Goal: Task Accomplishment & Management: Complete application form

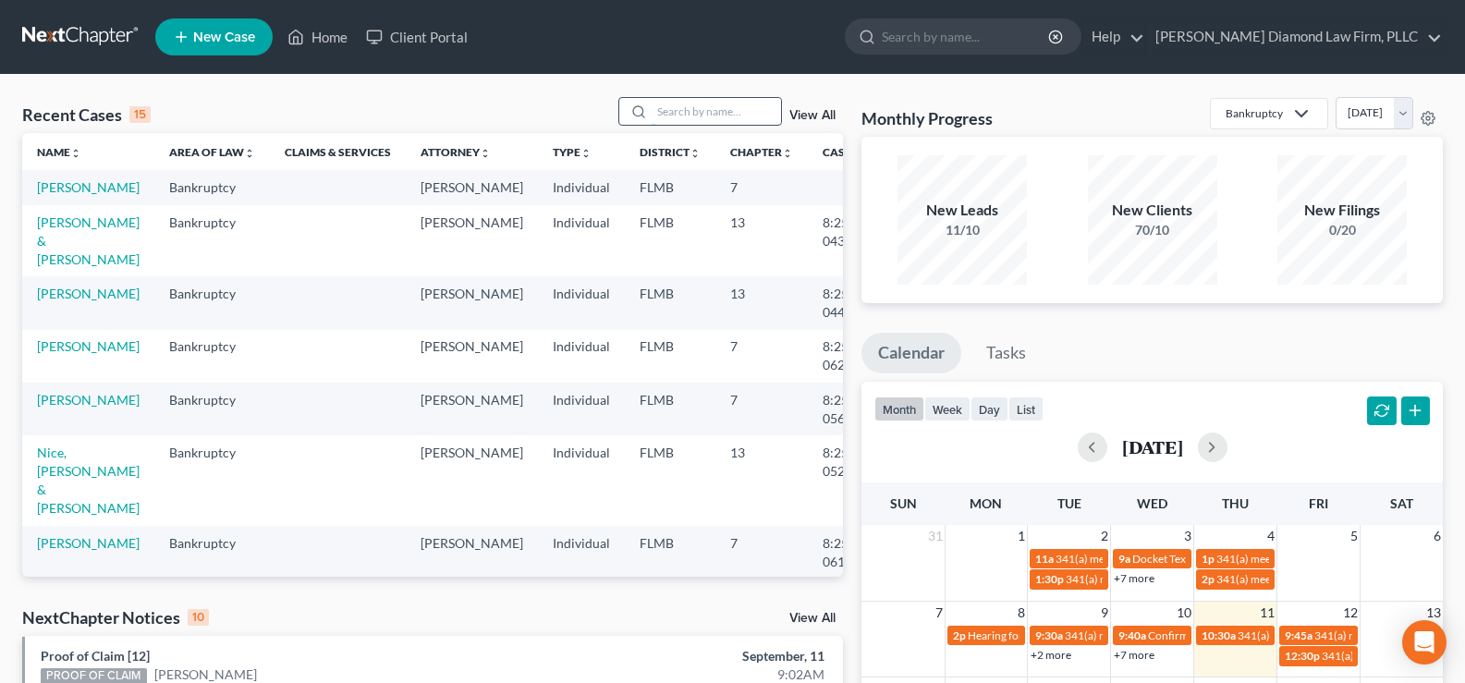
click at [684, 109] on input "search" at bounding box center [715, 111] width 129 height 27
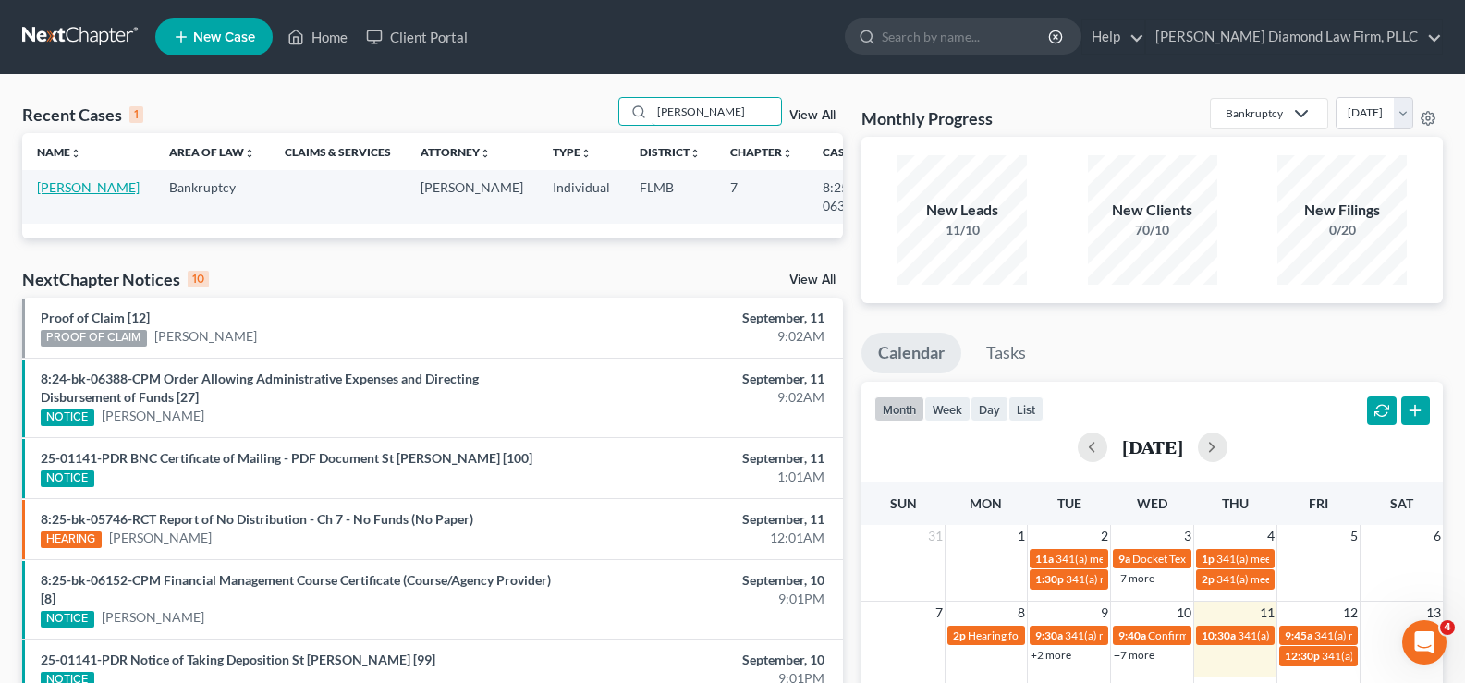
type input "regan"
click at [58, 195] on link "[PERSON_NAME]" at bounding box center [88, 187] width 103 height 16
select select "5"
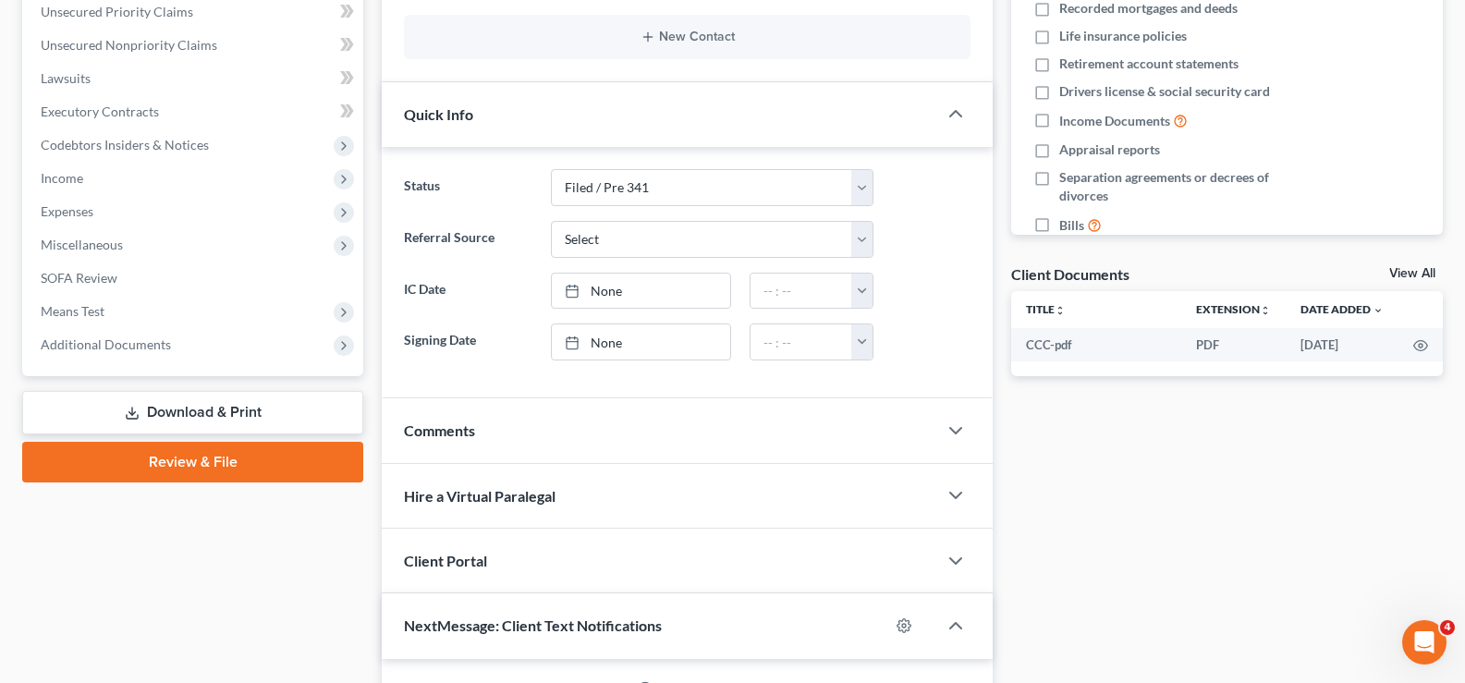
scroll to position [462, 0]
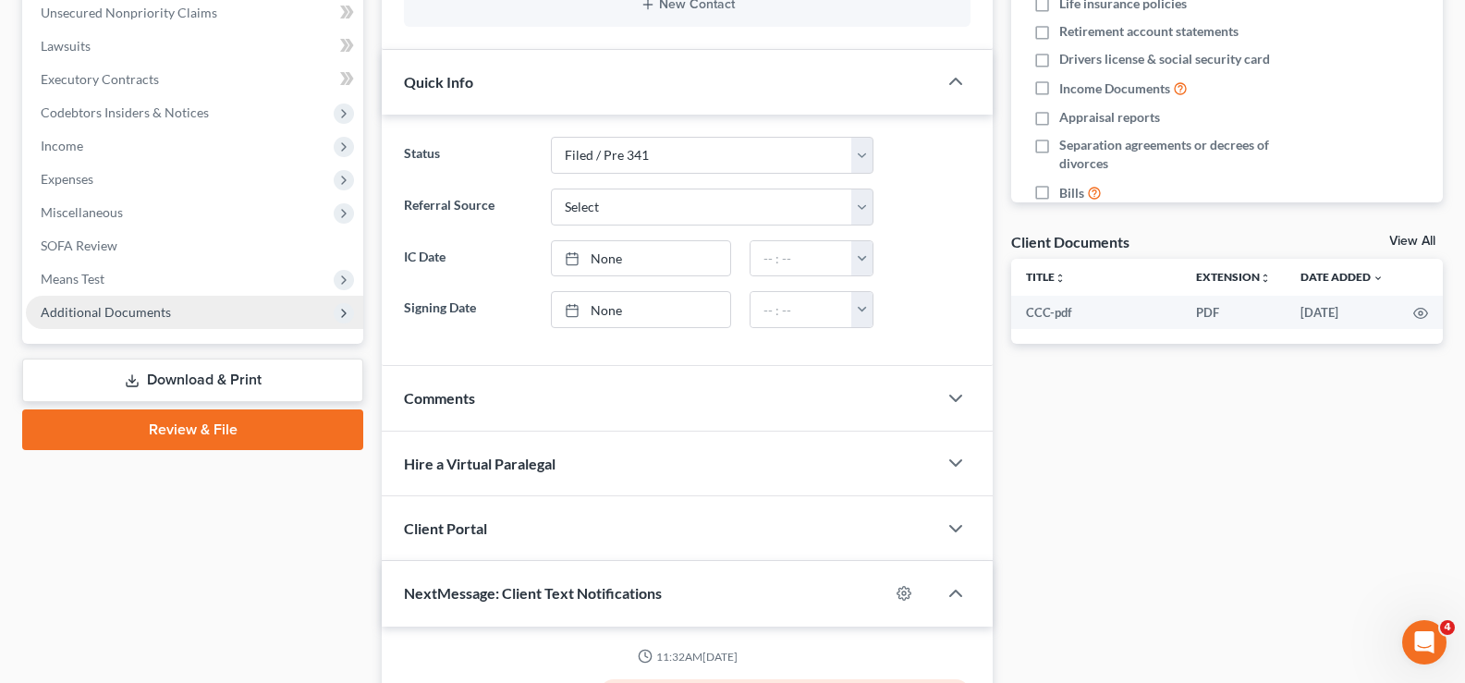
click at [132, 312] on span "Additional Documents" at bounding box center [106, 312] width 130 height 16
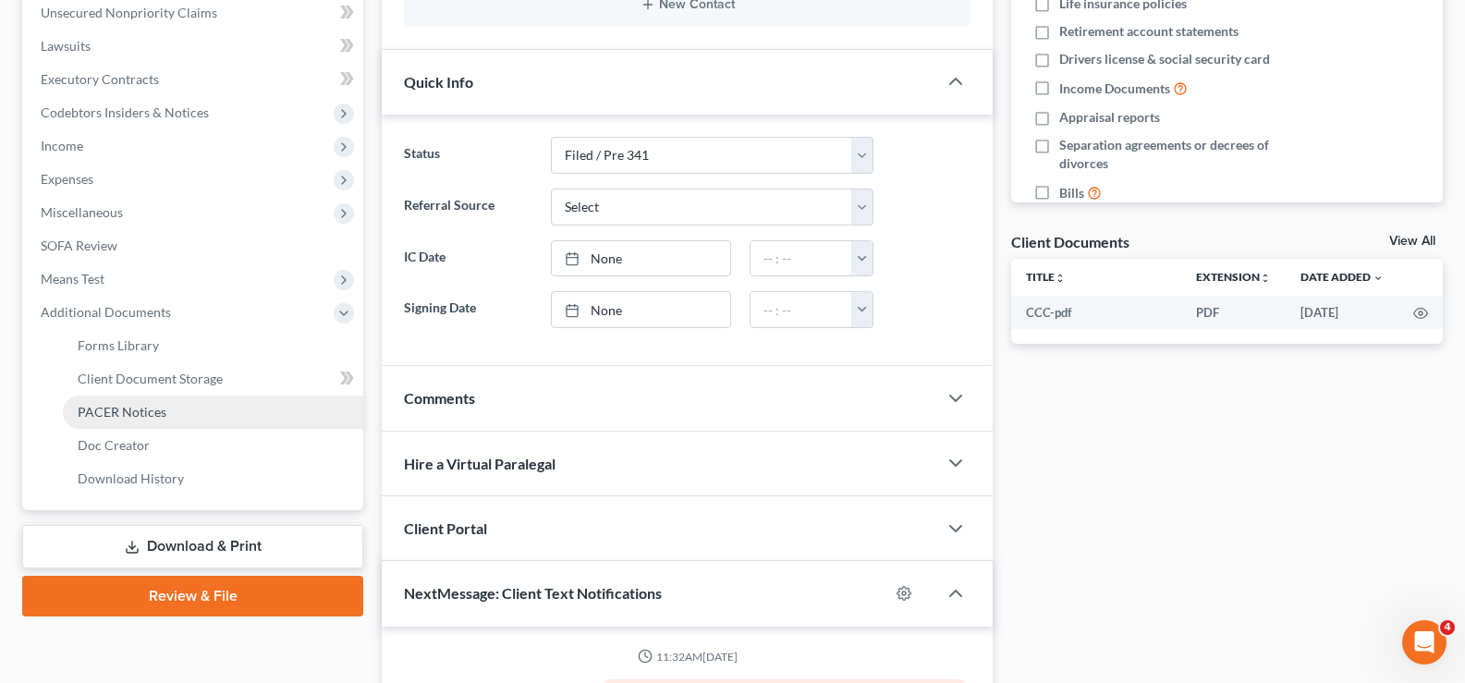
click at [134, 408] on span "PACER Notices" at bounding box center [122, 412] width 89 height 16
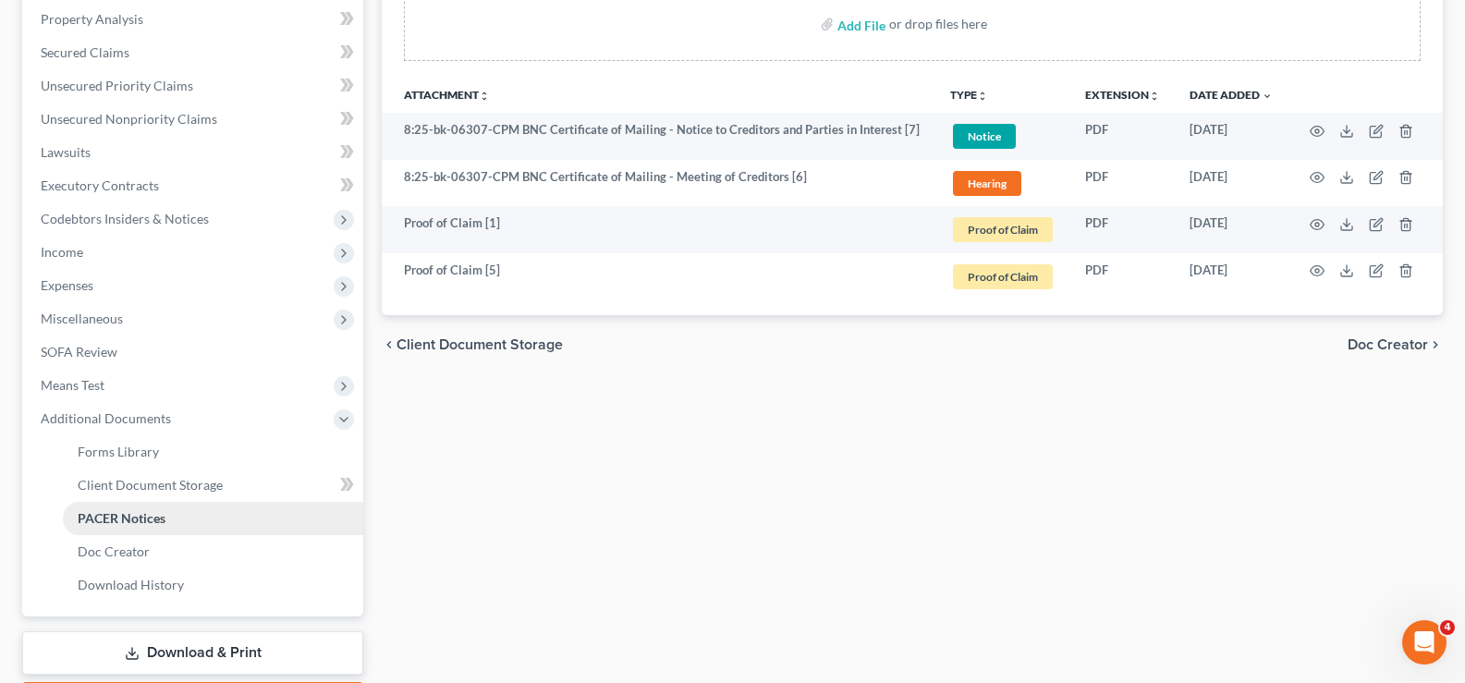
scroll to position [370, 0]
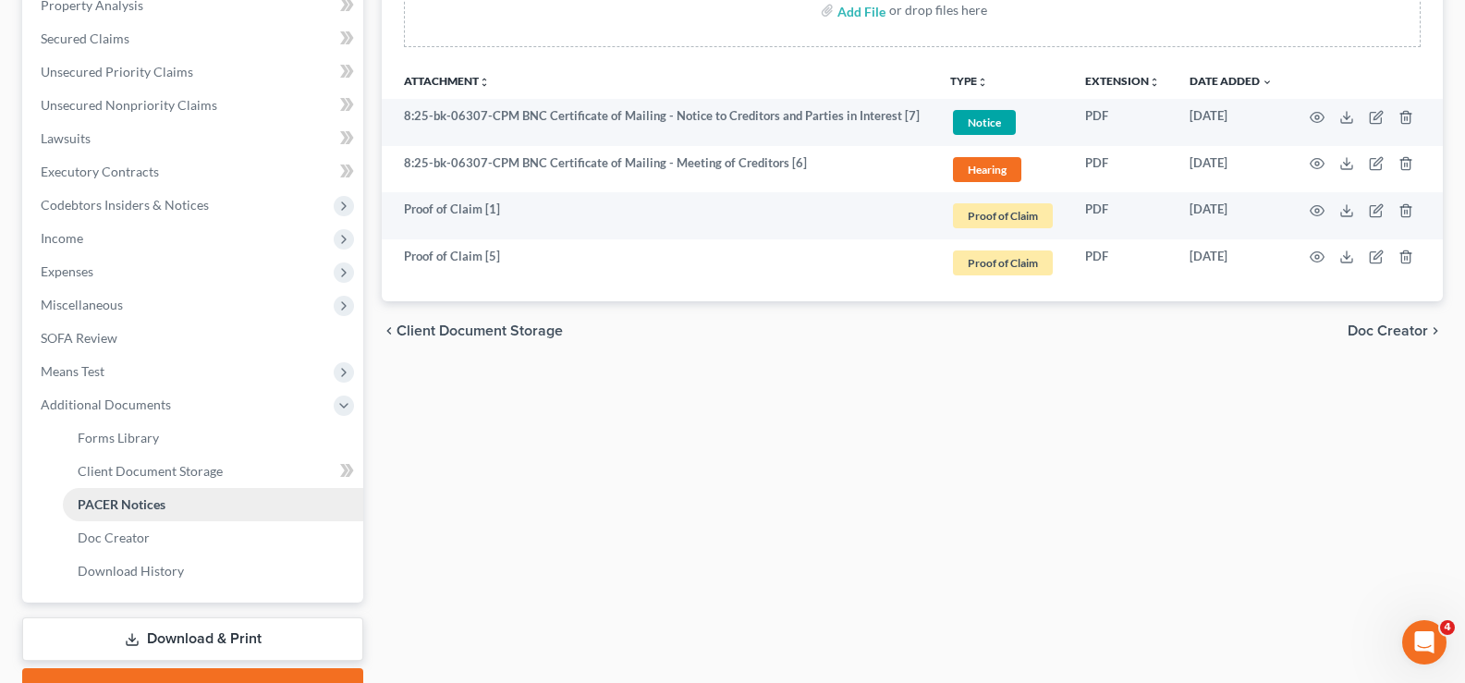
click at [126, 504] on span "PACER Notices" at bounding box center [122, 504] width 88 height 16
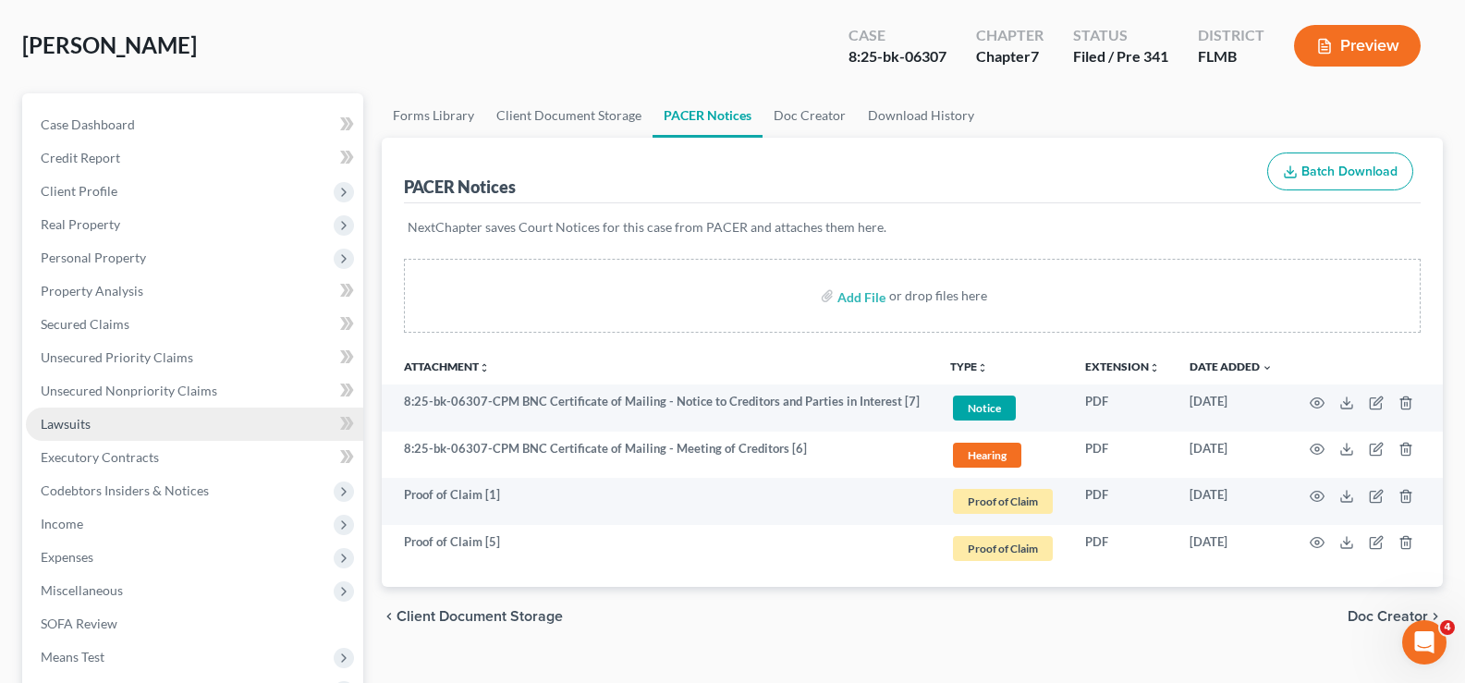
scroll to position [0, 0]
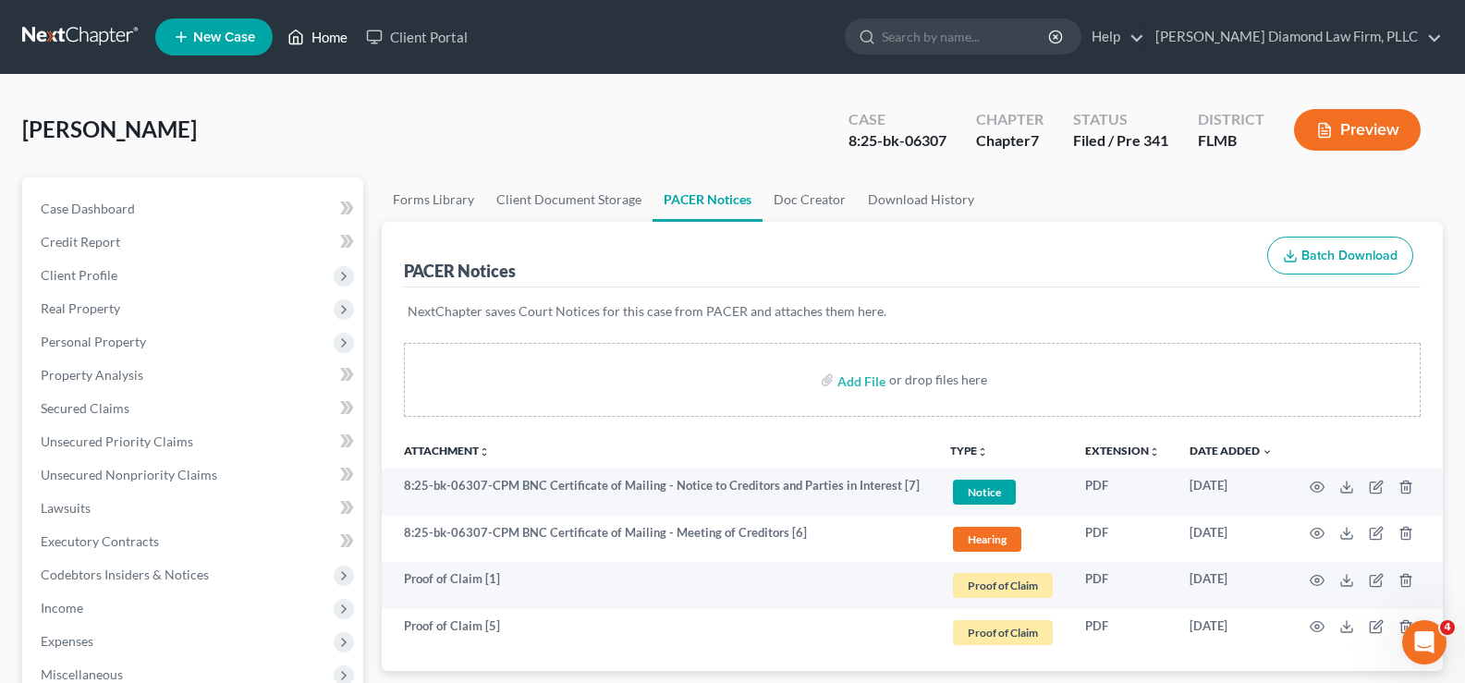
click at [330, 42] on link "Home" at bounding box center [317, 36] width 79 height 33
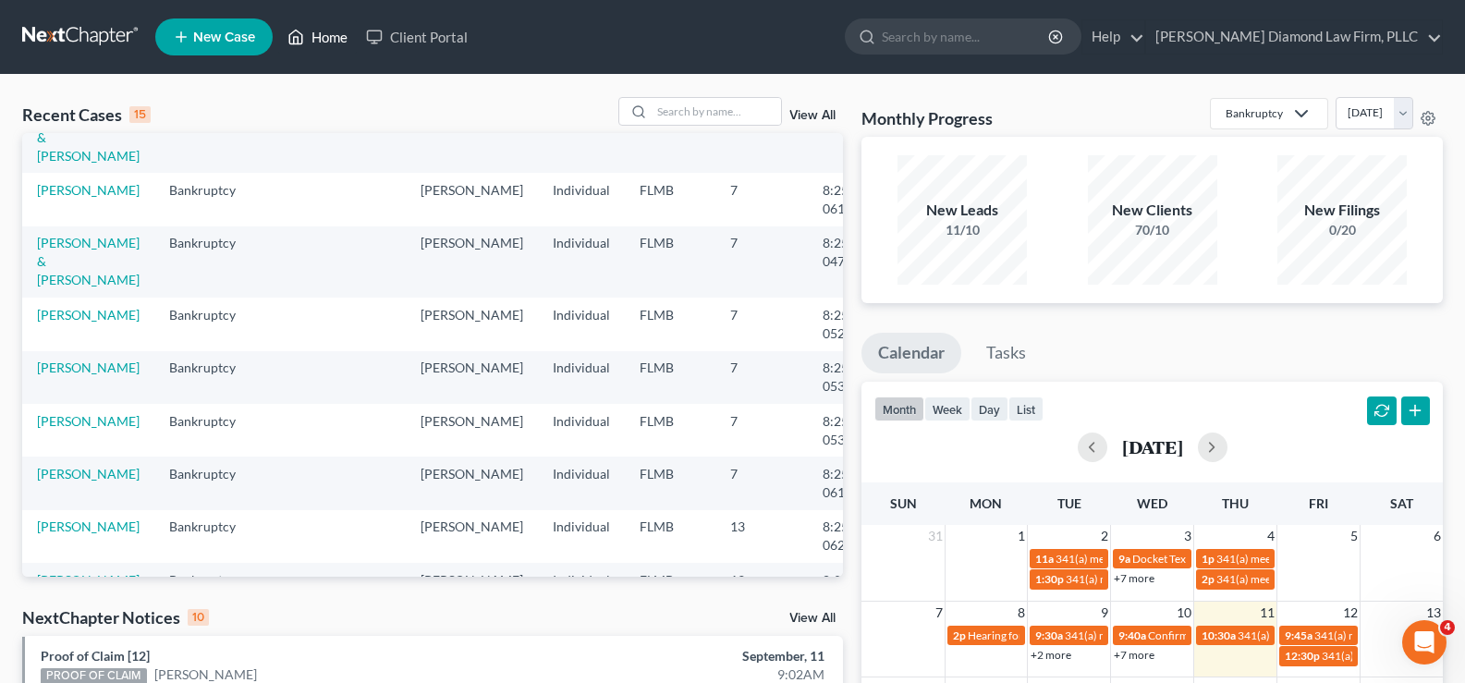
scroll to position [422, 0]
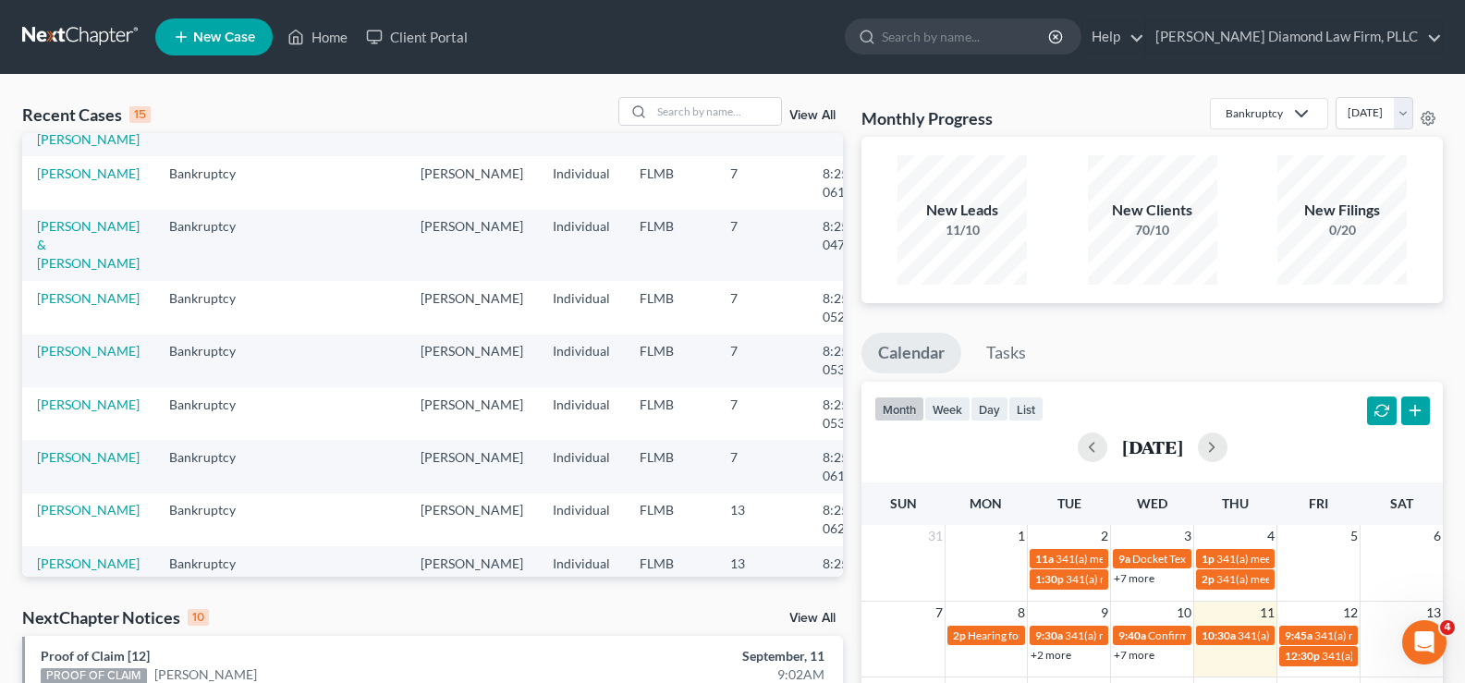
click at [818, 619] on link "View All" at bounding box center [812, 618] width 46 height 13
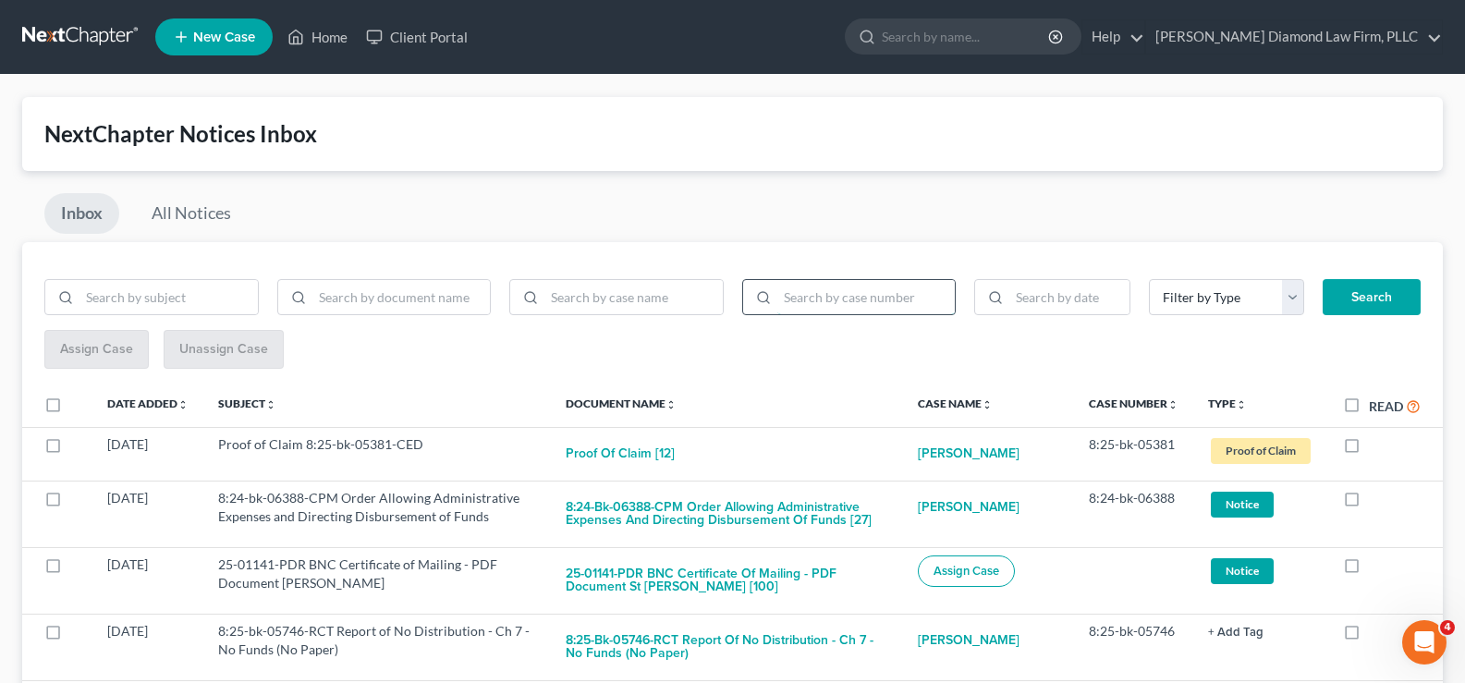
click at [833, 302] on input "search" at bounding box center [866, 297] width 178 height 35
type input "8:25-bk-06307"
click at [1372, 285] on button "Search" at bounding box center [1371, 297] width 98 height 37
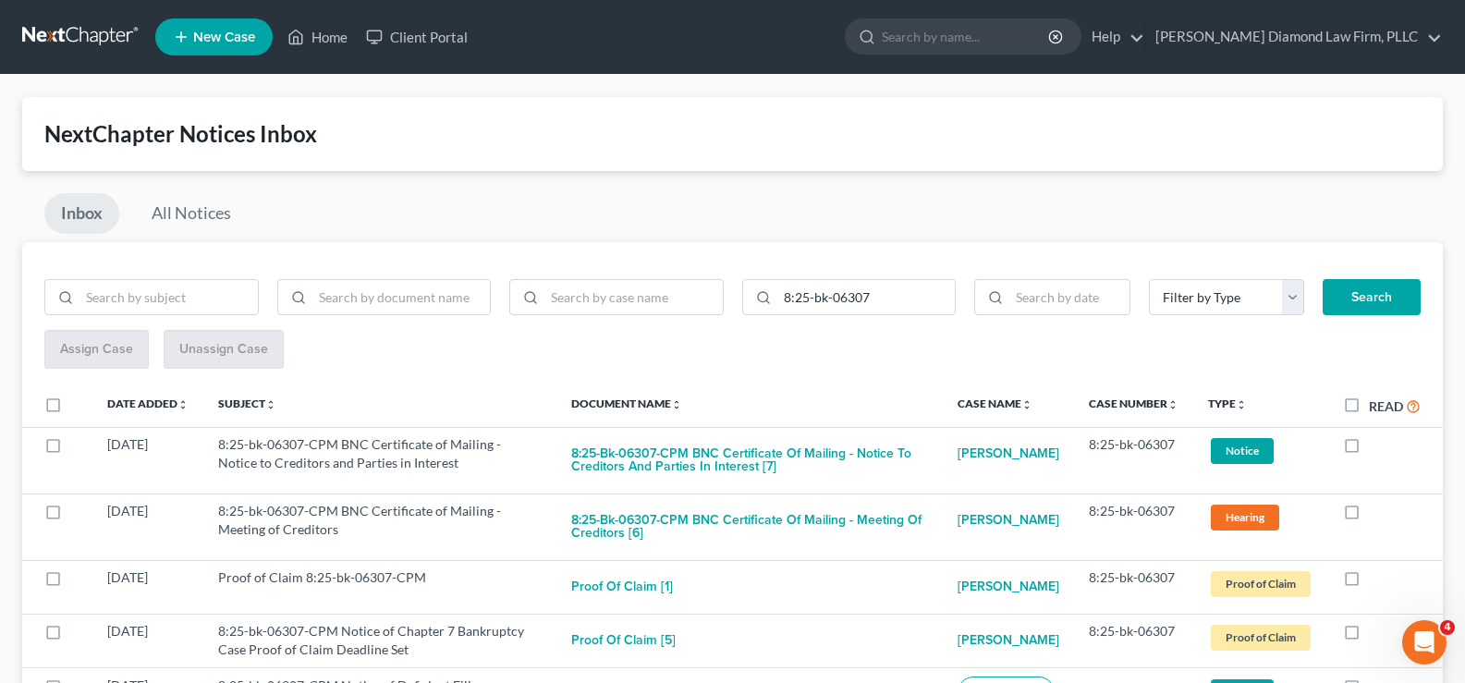
click at [1362, 298] on button "Search" at bounding box center [1371, 297] width 98 height 37
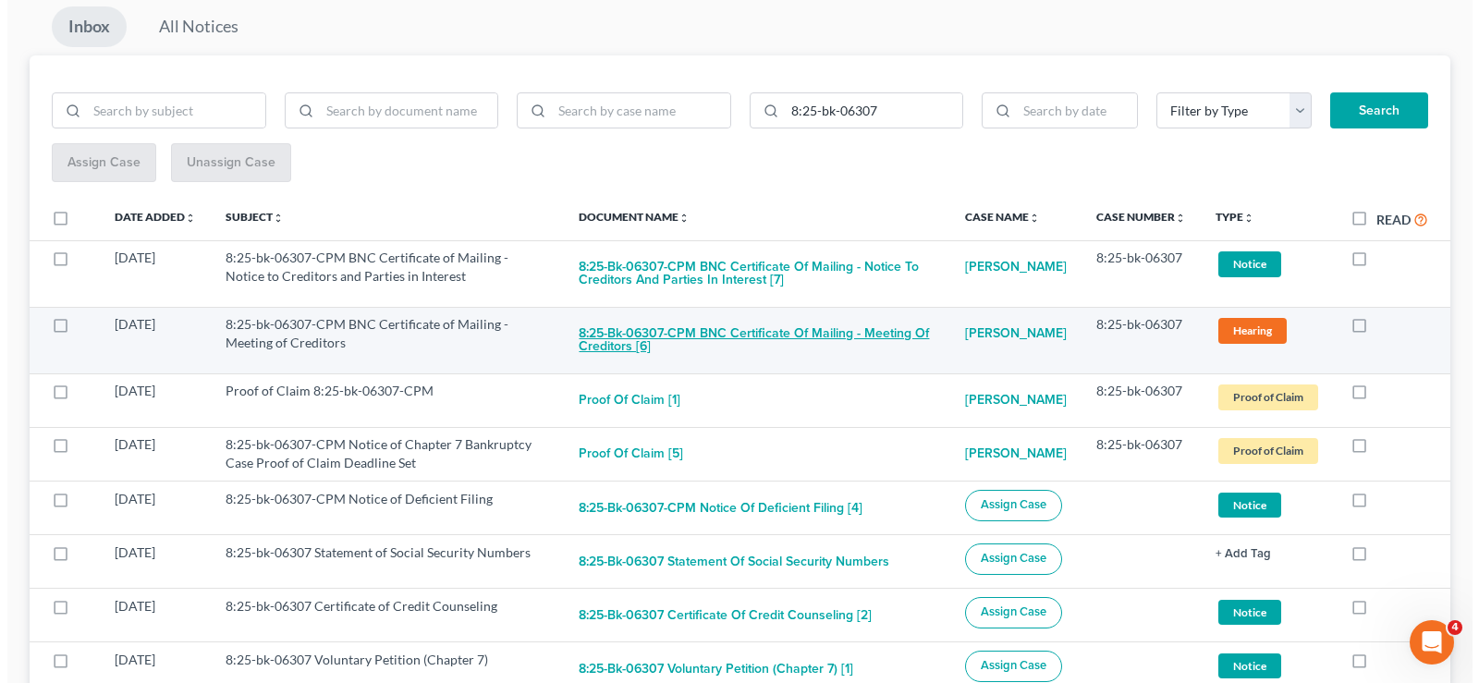
scroll to position [199, 0]
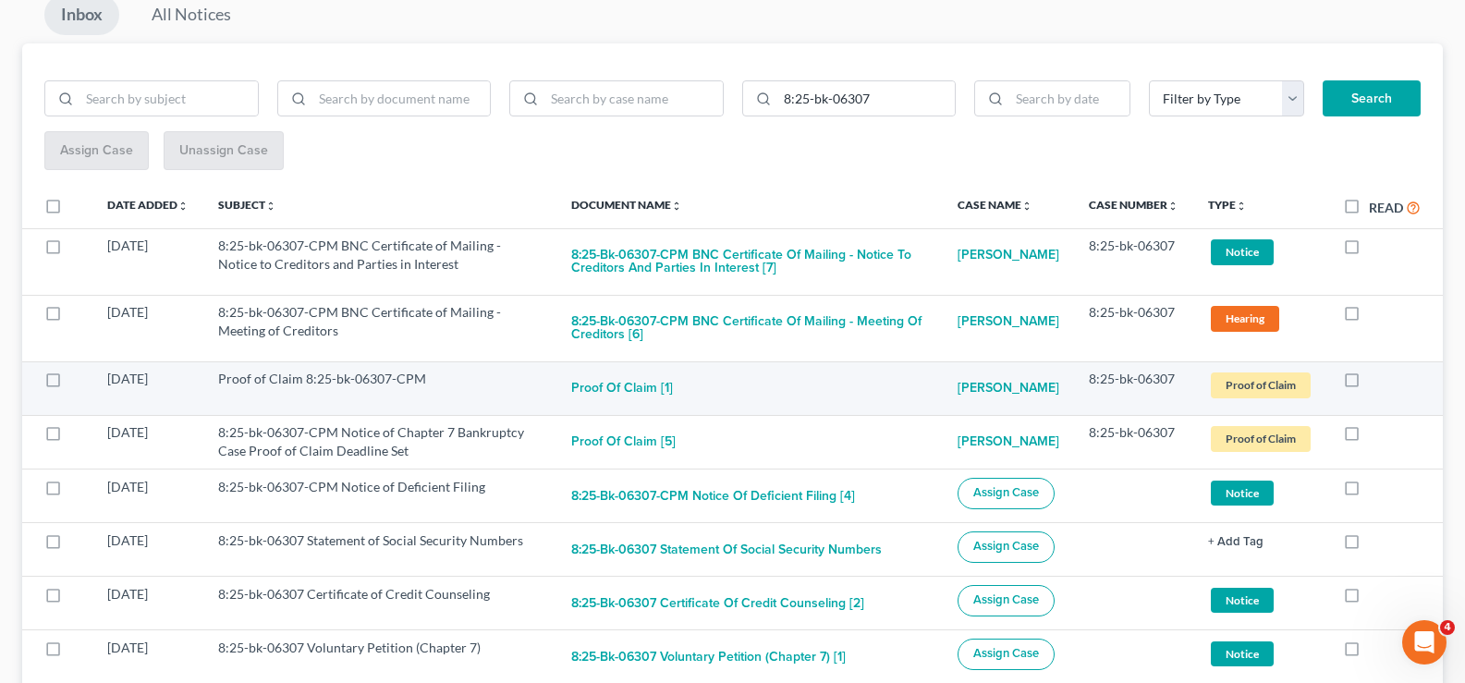
click at [1244, 385] on span "Proof of Claim" at bounding box center [1261, 384] width 100 height 25
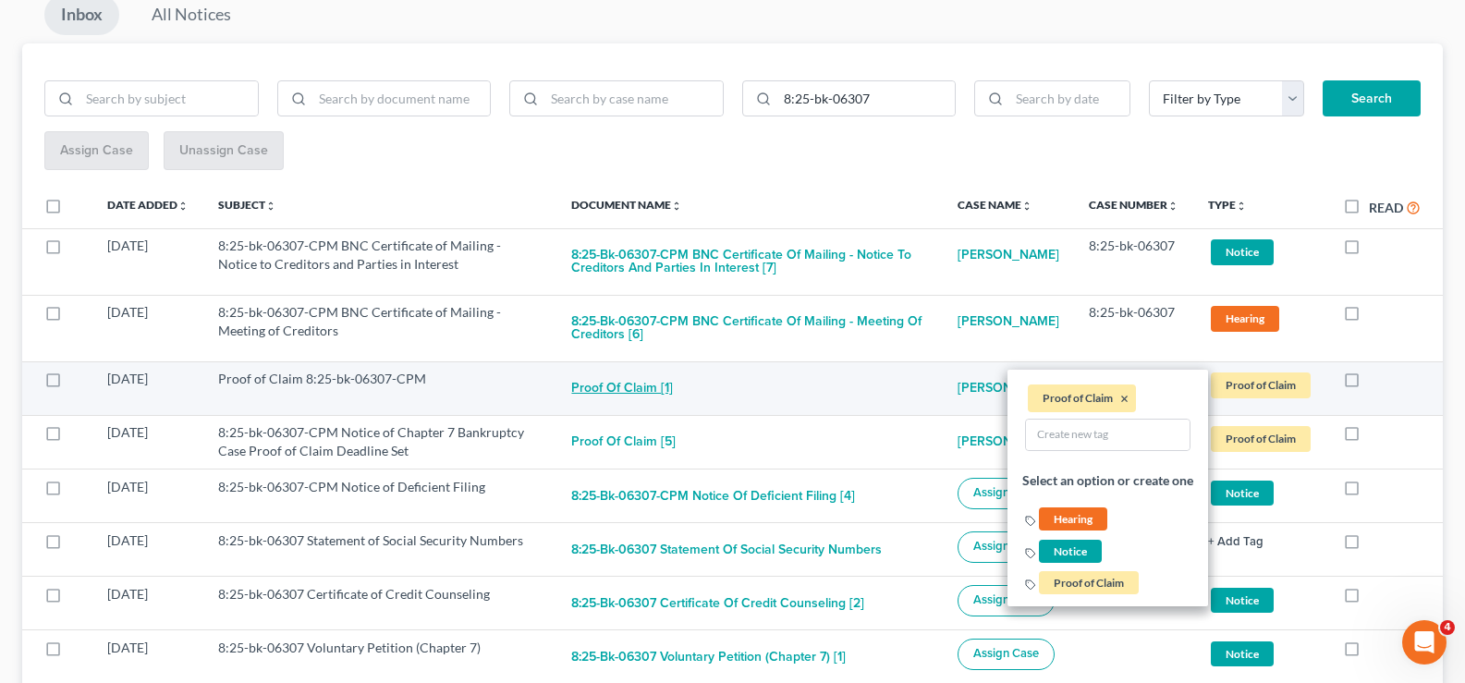
click at [646, 385] on button "Proof of Claim [1]" at bounding box center [622, 388] width 102 height 37
checkbox input "true"
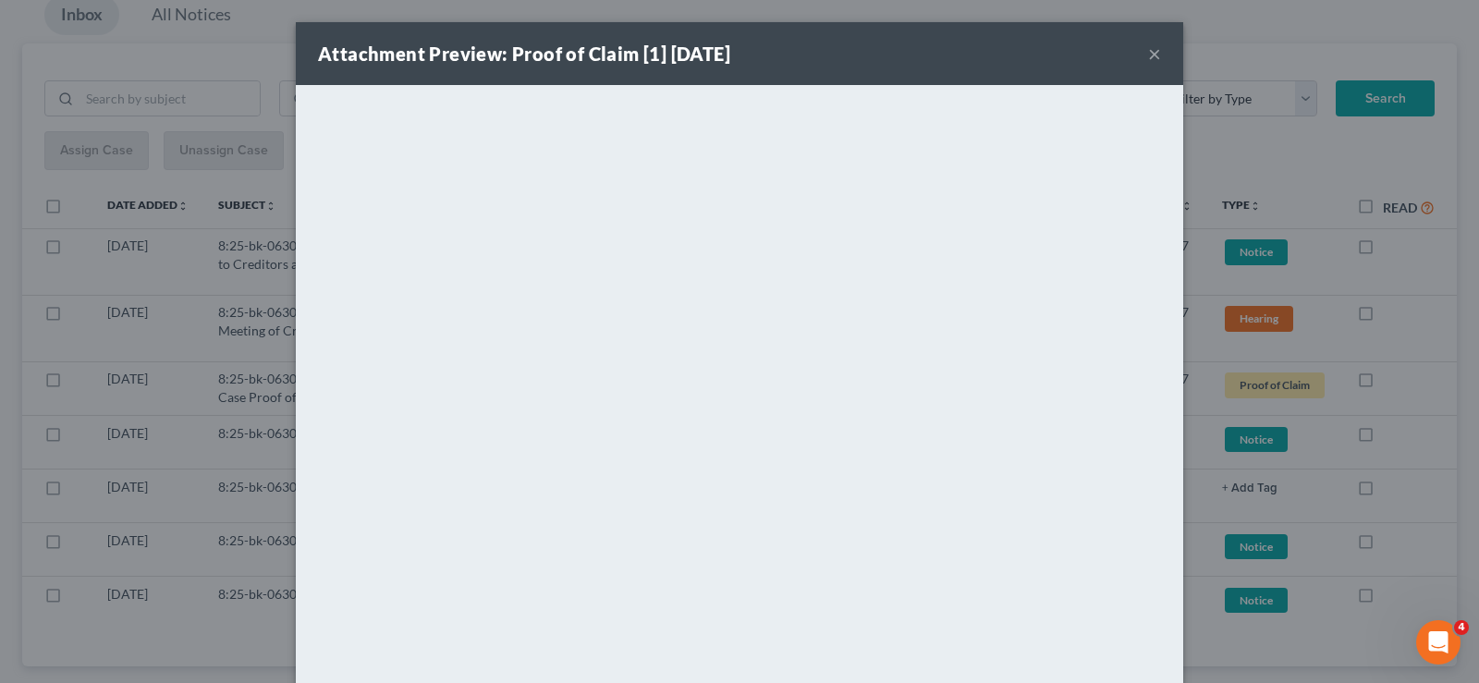
click at [1148, 49] on button "×" at bounding box center [1154, 54] width 13 height 22
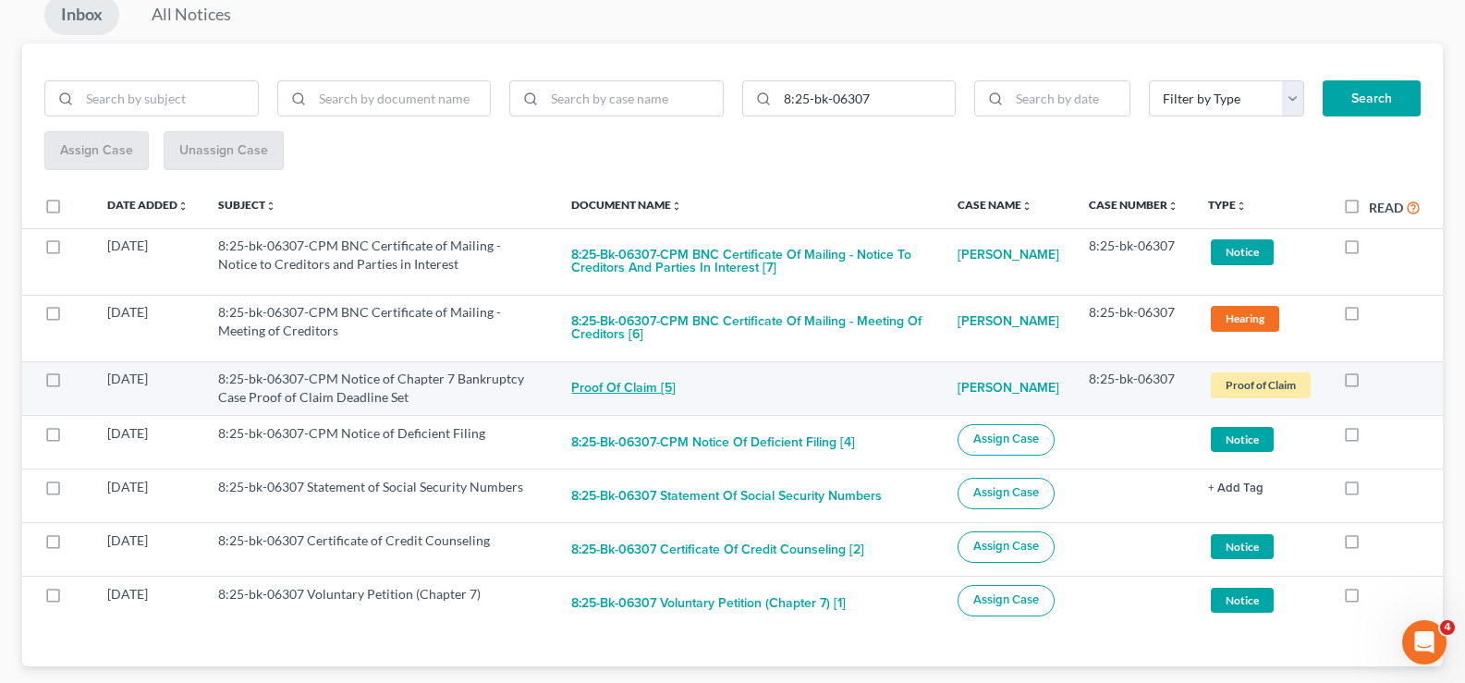
click at [639, 387] on button "Proof of Claim [5]" at bounding box center [623, 388] width 104 height 37
checkbox input "true"
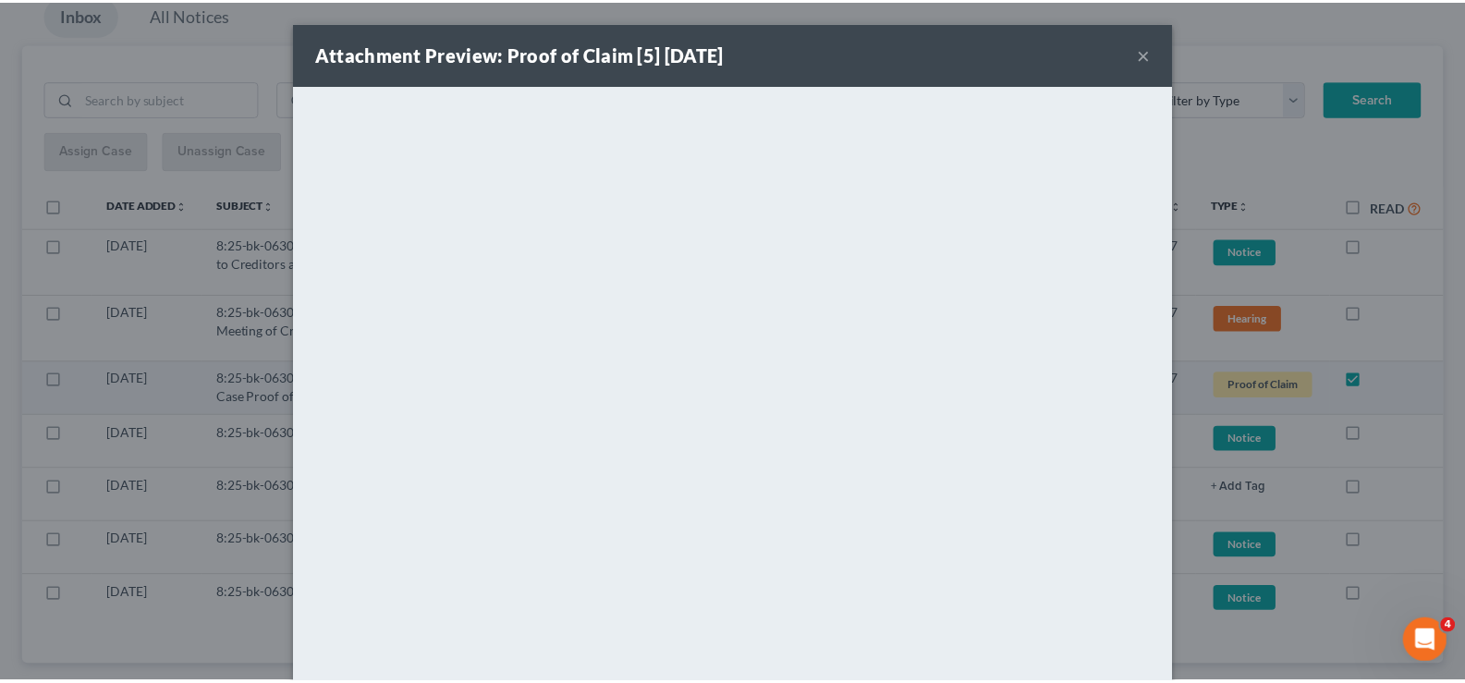
scroll to position [184, 0]
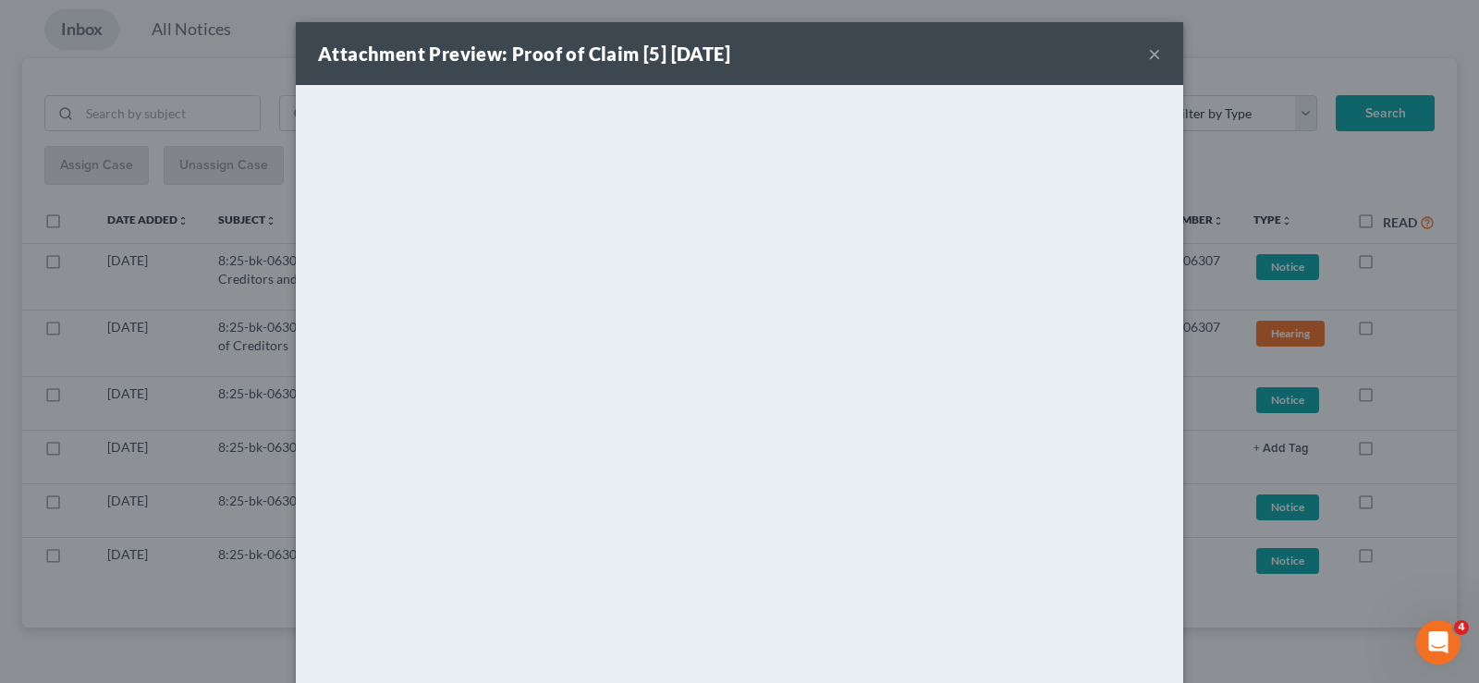
click at [1150, 55] on button "×" at bounding box center [1154, 54] width 13 height 22
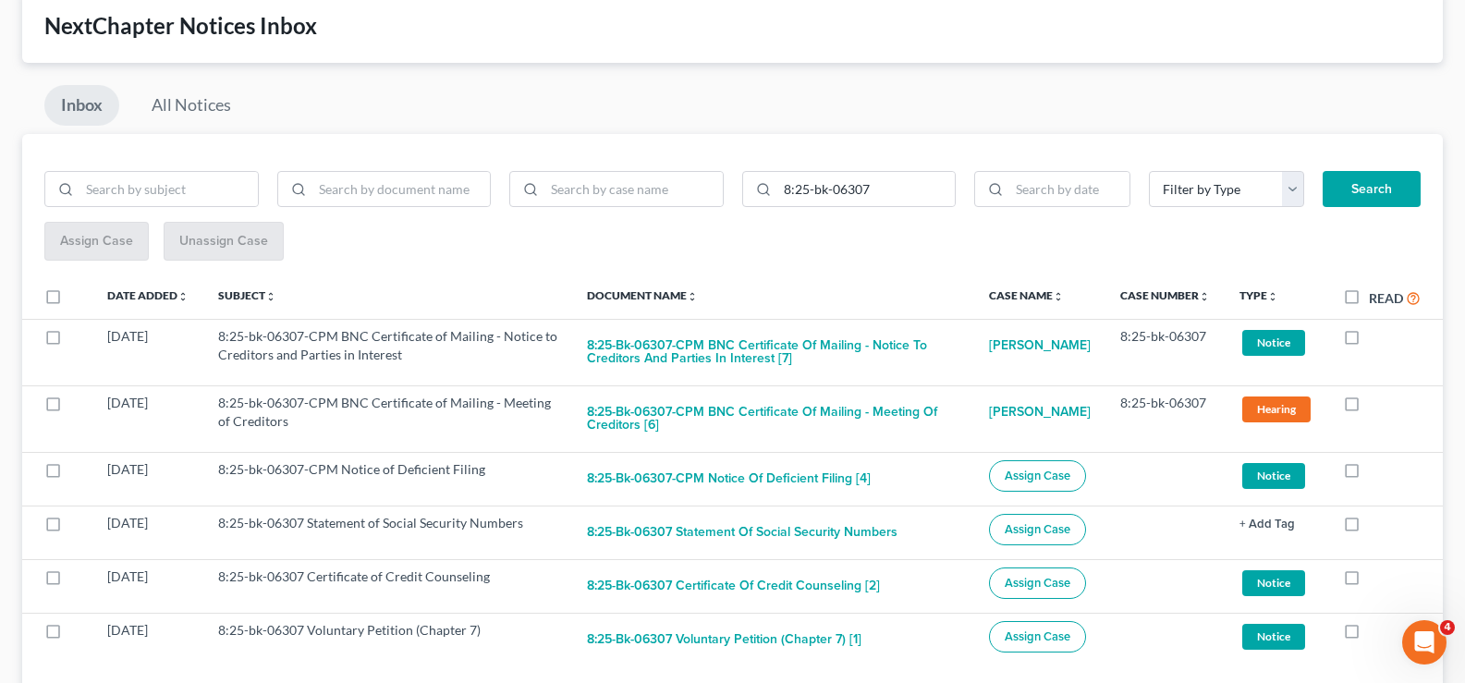
scroll to position [0, 0]
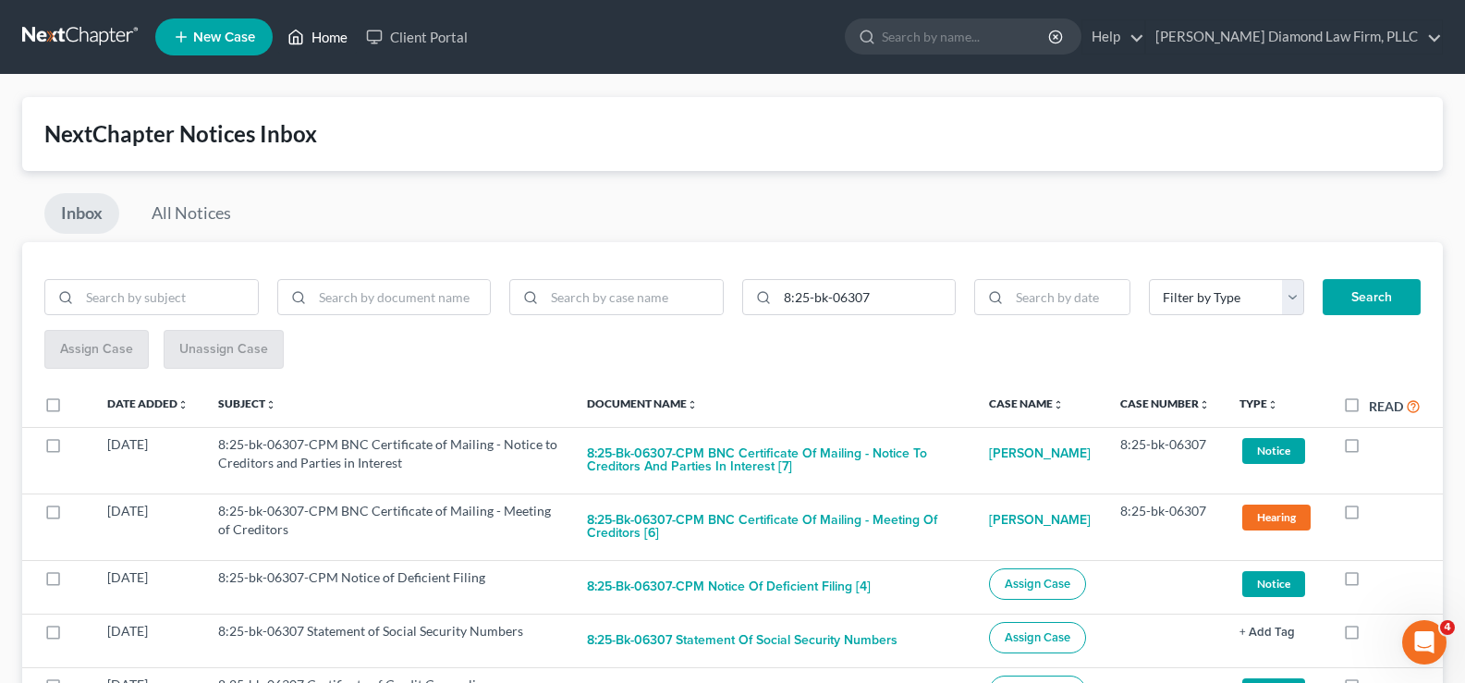
click at [321, 34] on link "Home" at bounding box center [317, 36] width 79 height 33
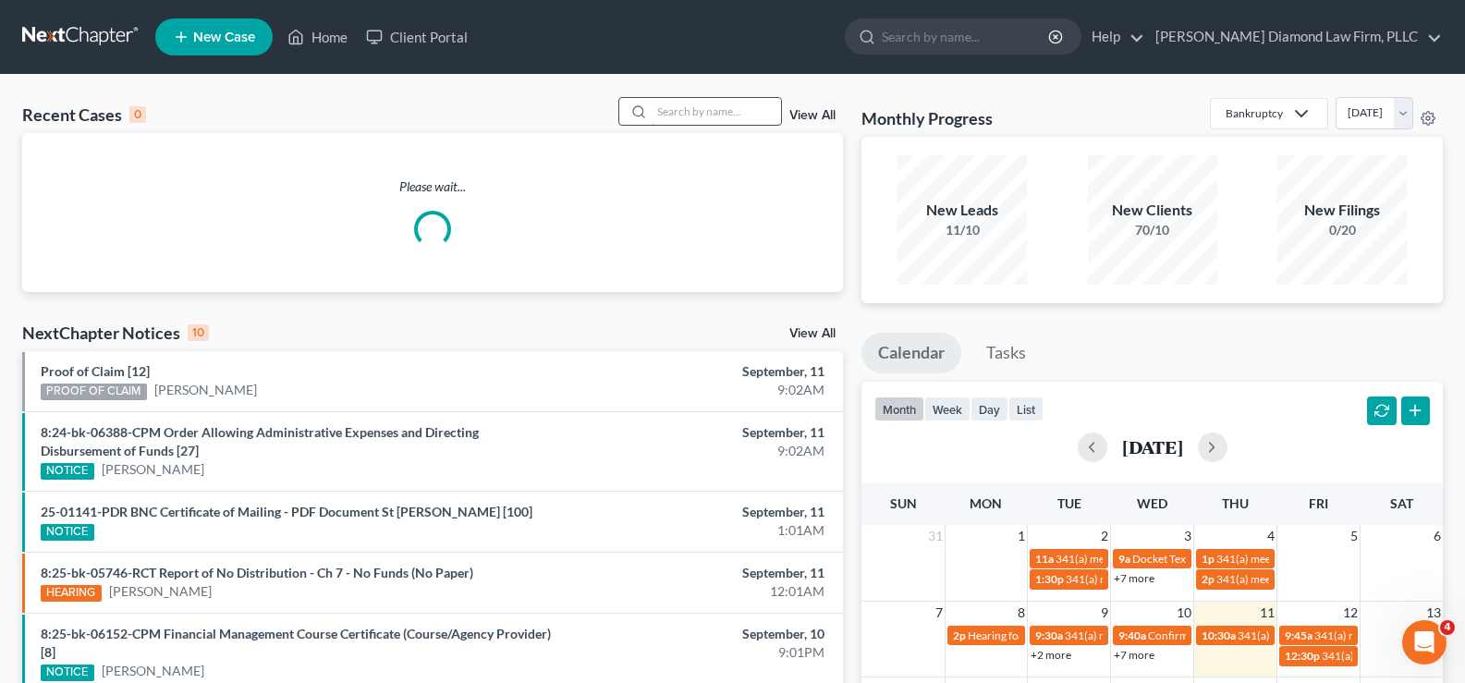
click at [716, 117] on input "search" at bounding box center [715, 111] width 129 height 27
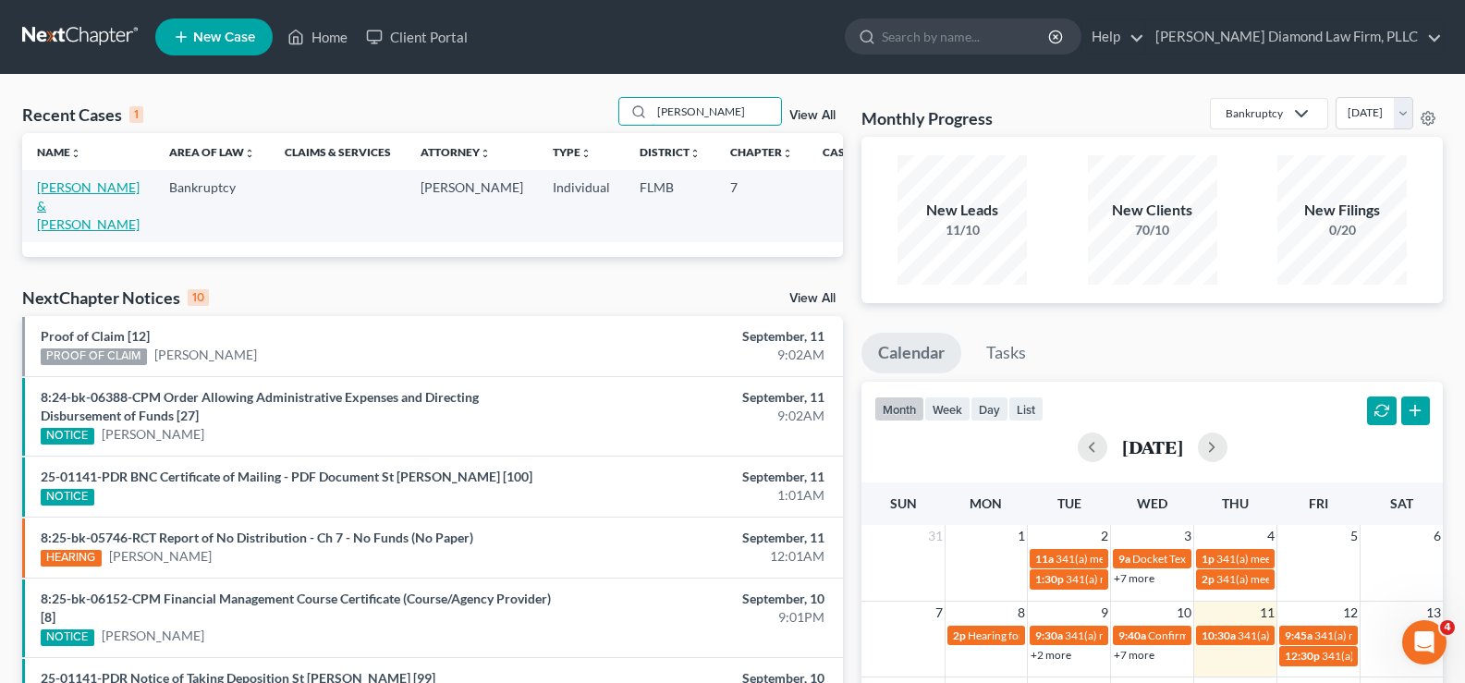
type input "Weigt"
click at [61, 207] on link "[PERSON_NAME] & [PERSON_NAME]" at bounding box center [88, 205] width 103 height 53
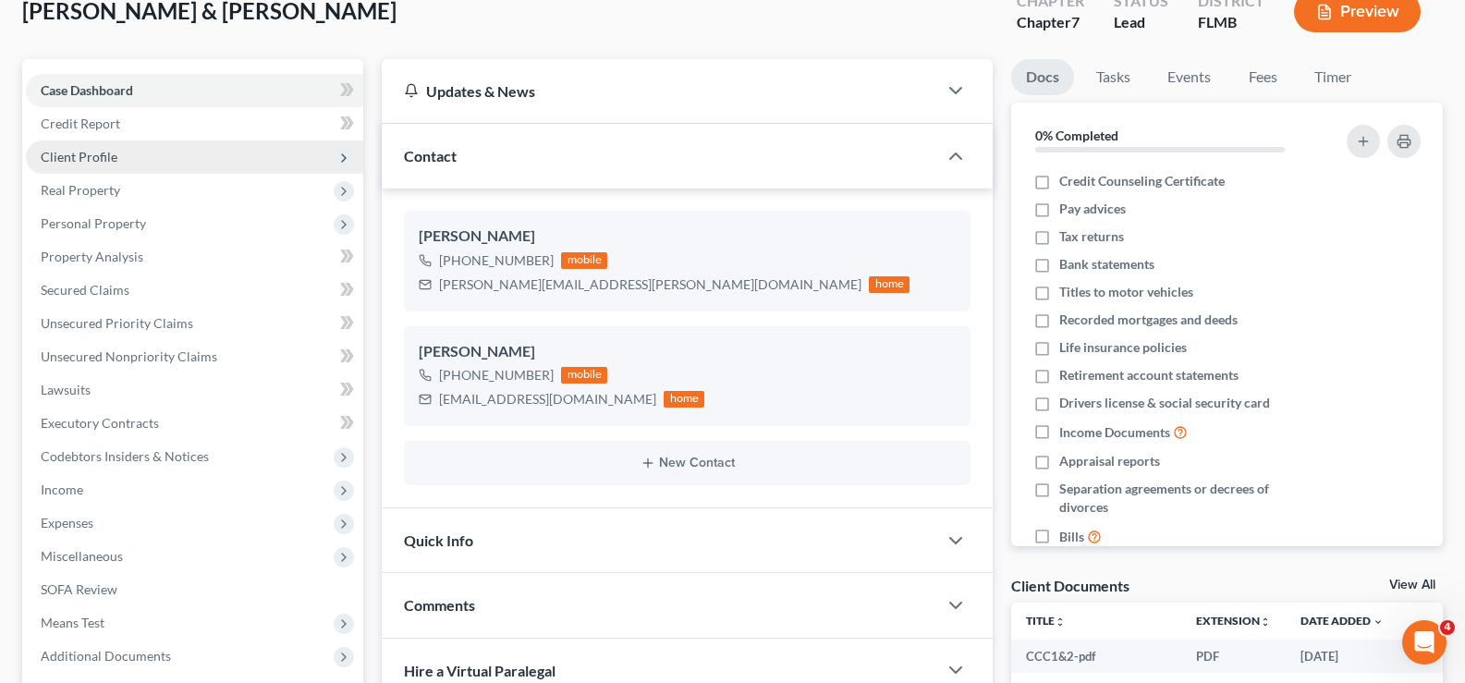
scroll to position [339, 0]
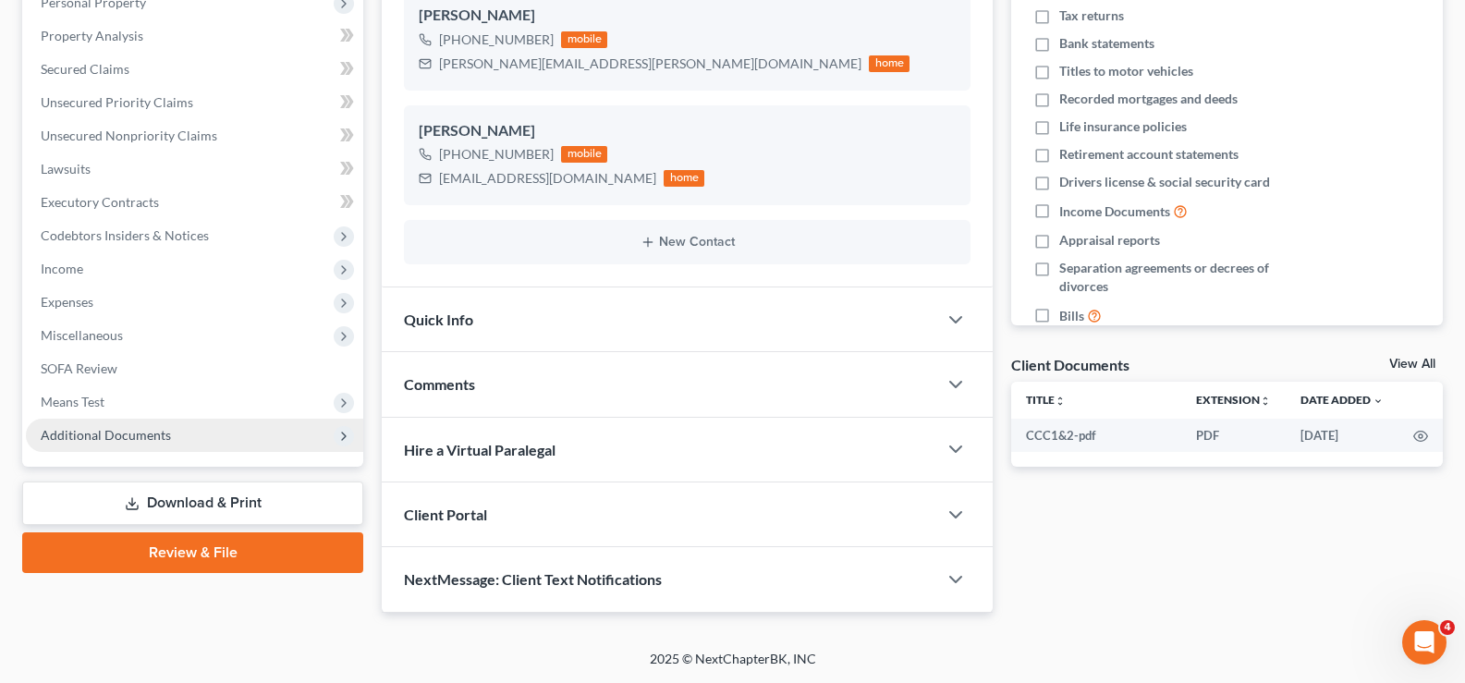
click at [131, 436] on span "Additional Documents" at bounding box center [106, 435] width 130 height 16
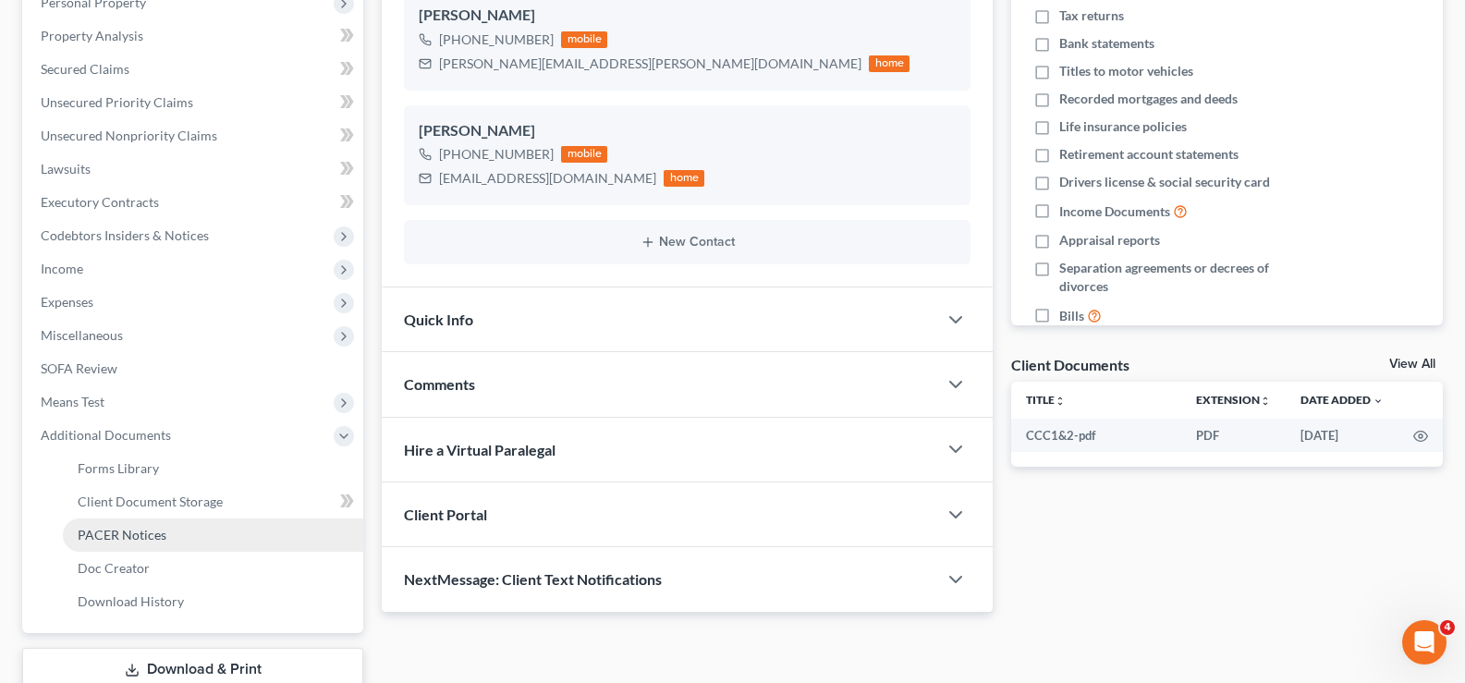
click at [116, 536] on span "PACER Notices" at bounding box center [122, 535] width 89 height 16
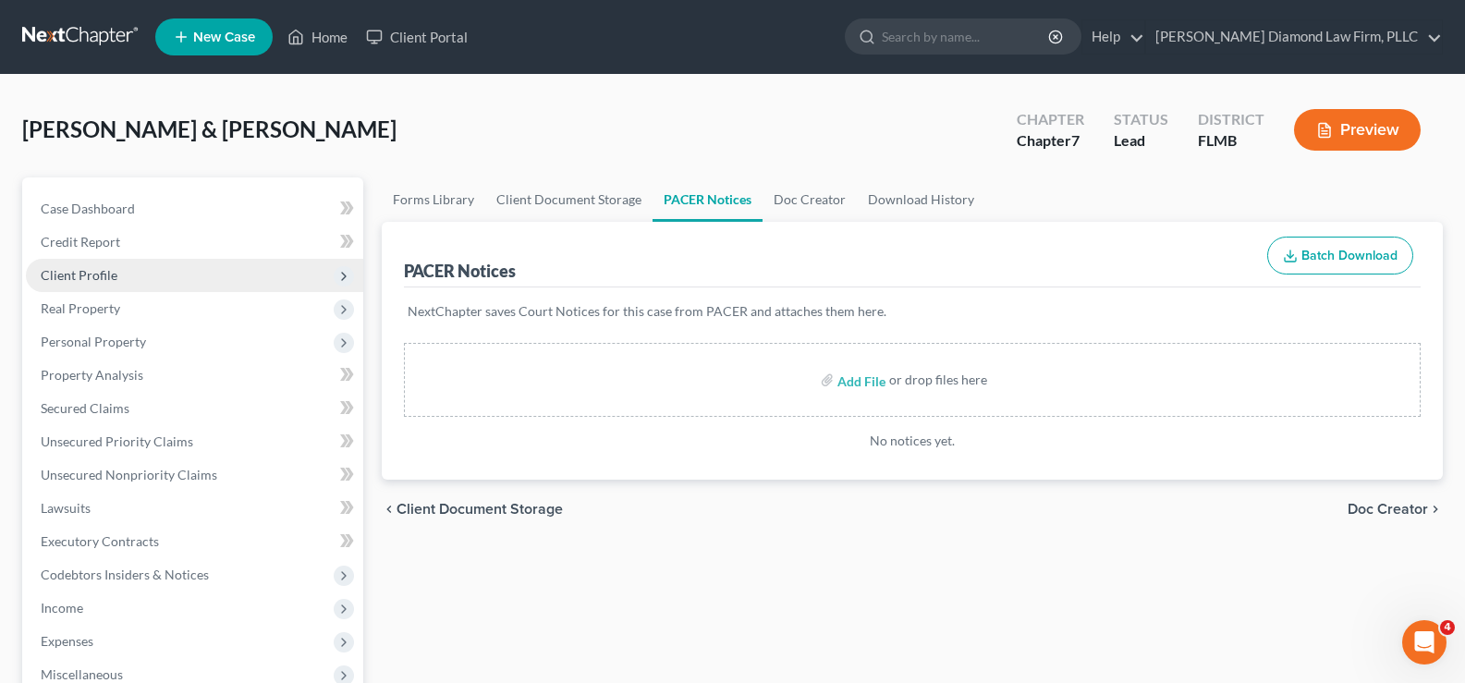
click at [108, 276] on span "Client Profile" at bounding box center [79, 275] width 77 height 16
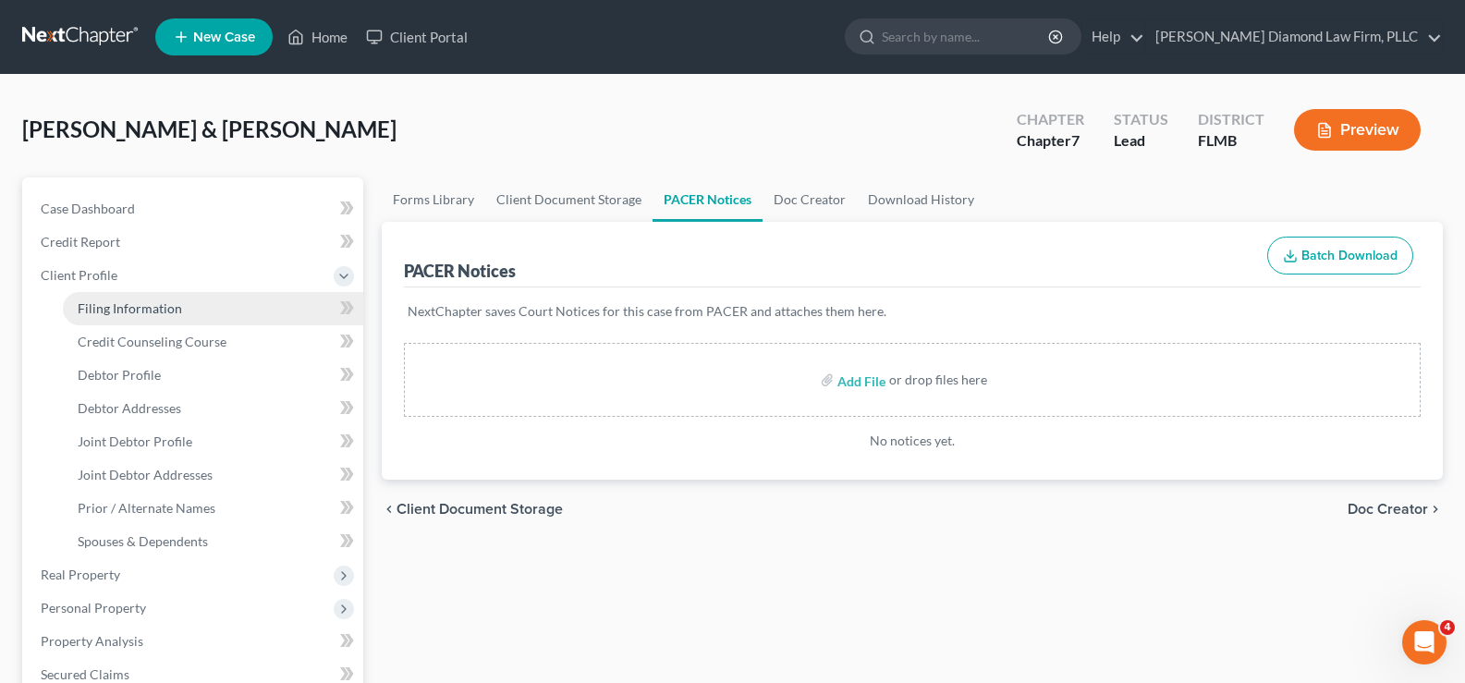
click at [135, 307] on span "Filing Information" at bounding box center [130, 308] width 104 height 16
select select "1"
select select "0"
select select "15"
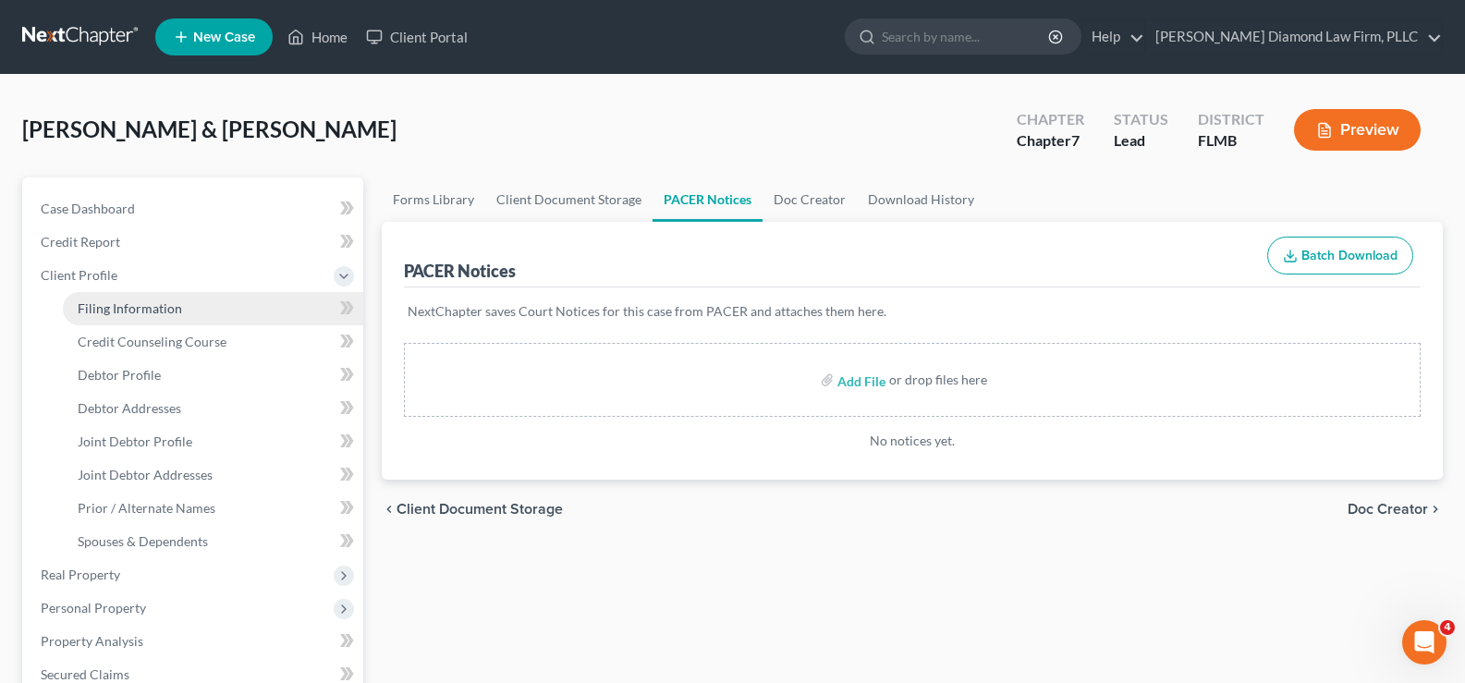
select select "9"
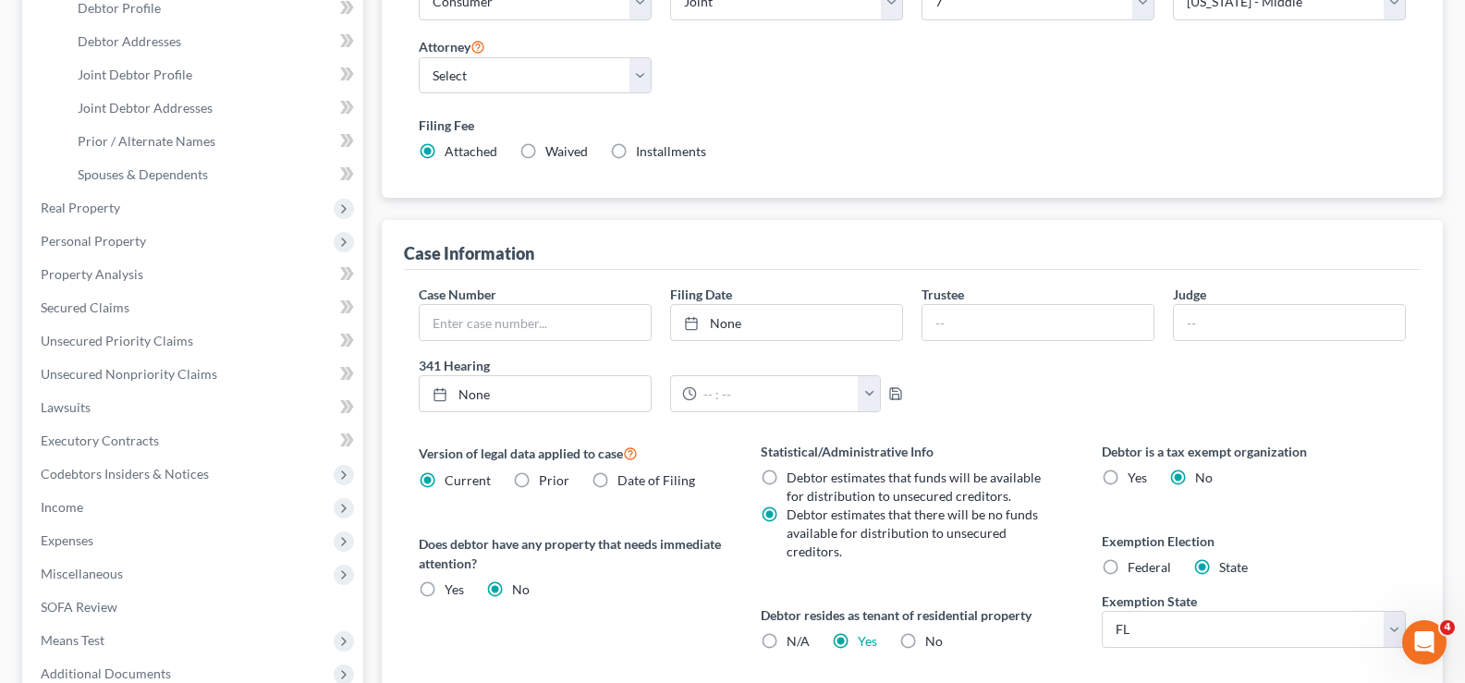
scroll to position [370, 0]
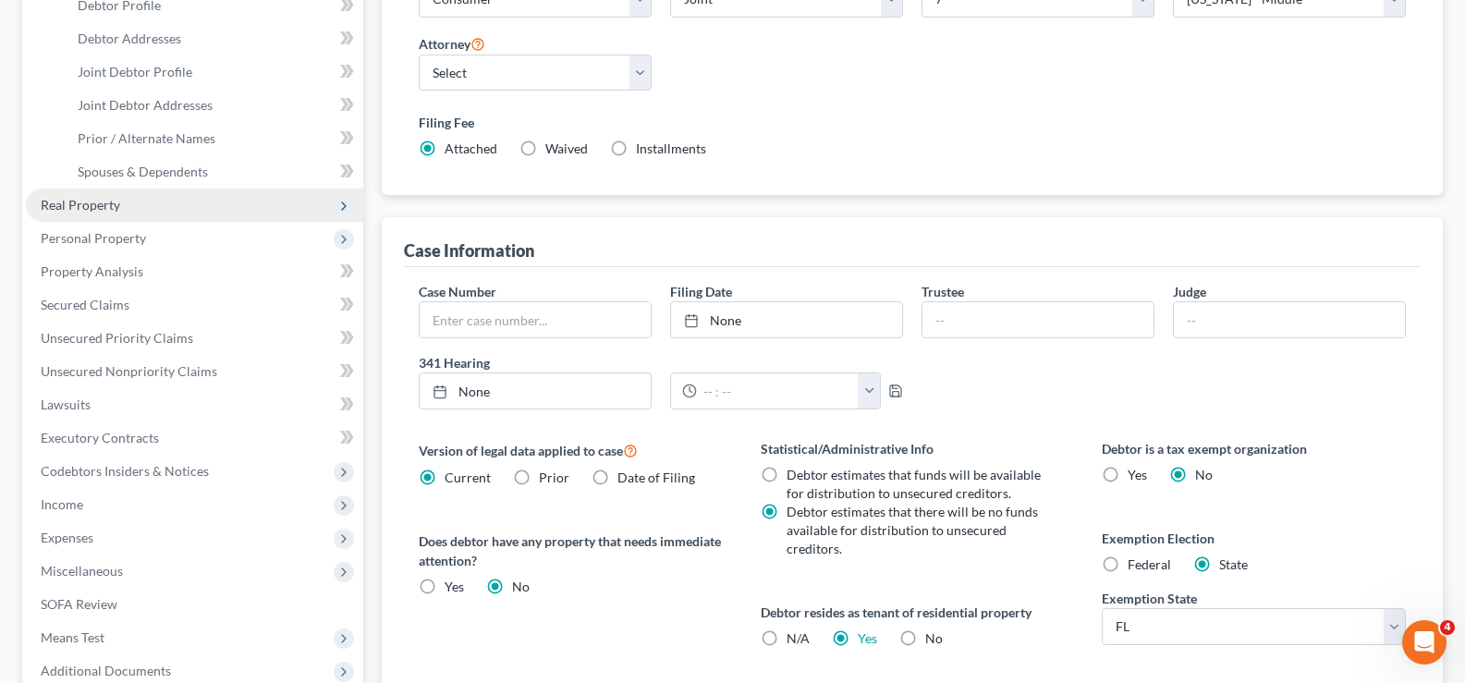
click at [115, 207] on span "Real Property" at bounding box center [80, 205] width 79 height 16
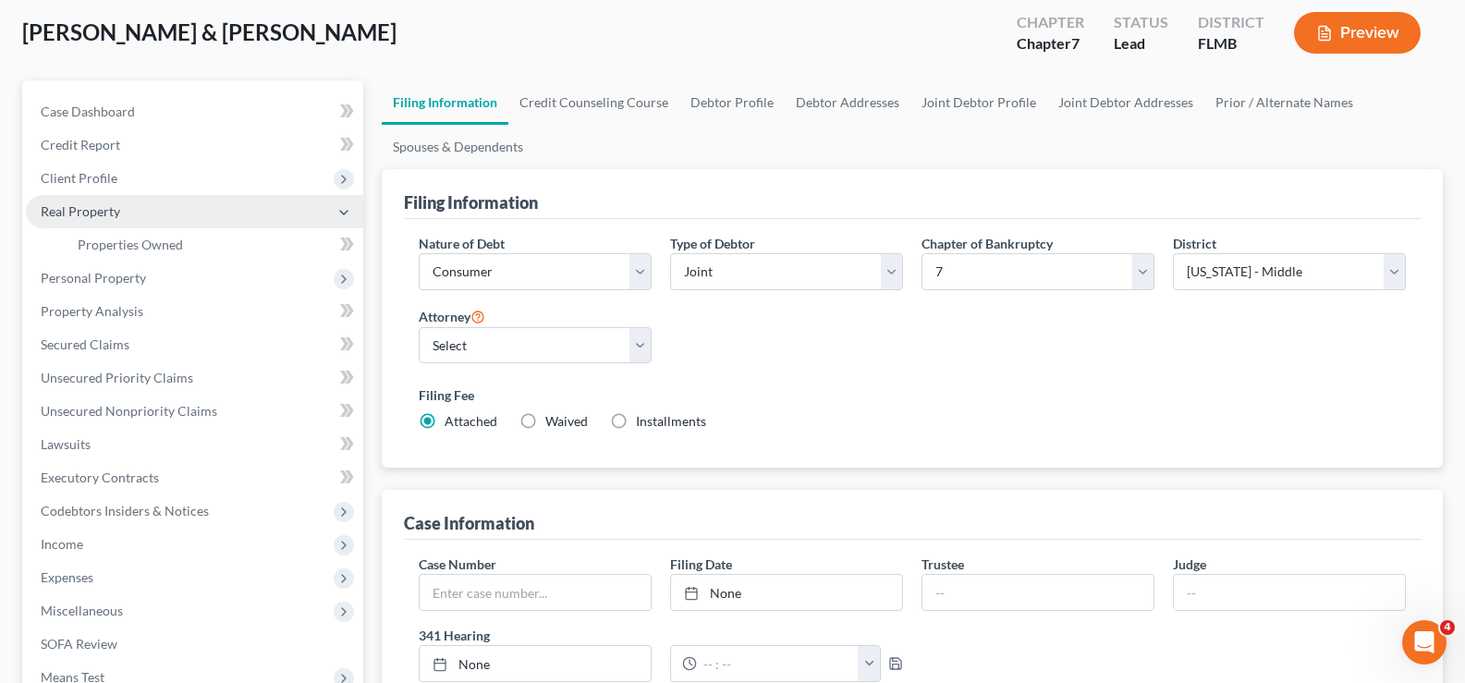
scroll to position [92, 0]
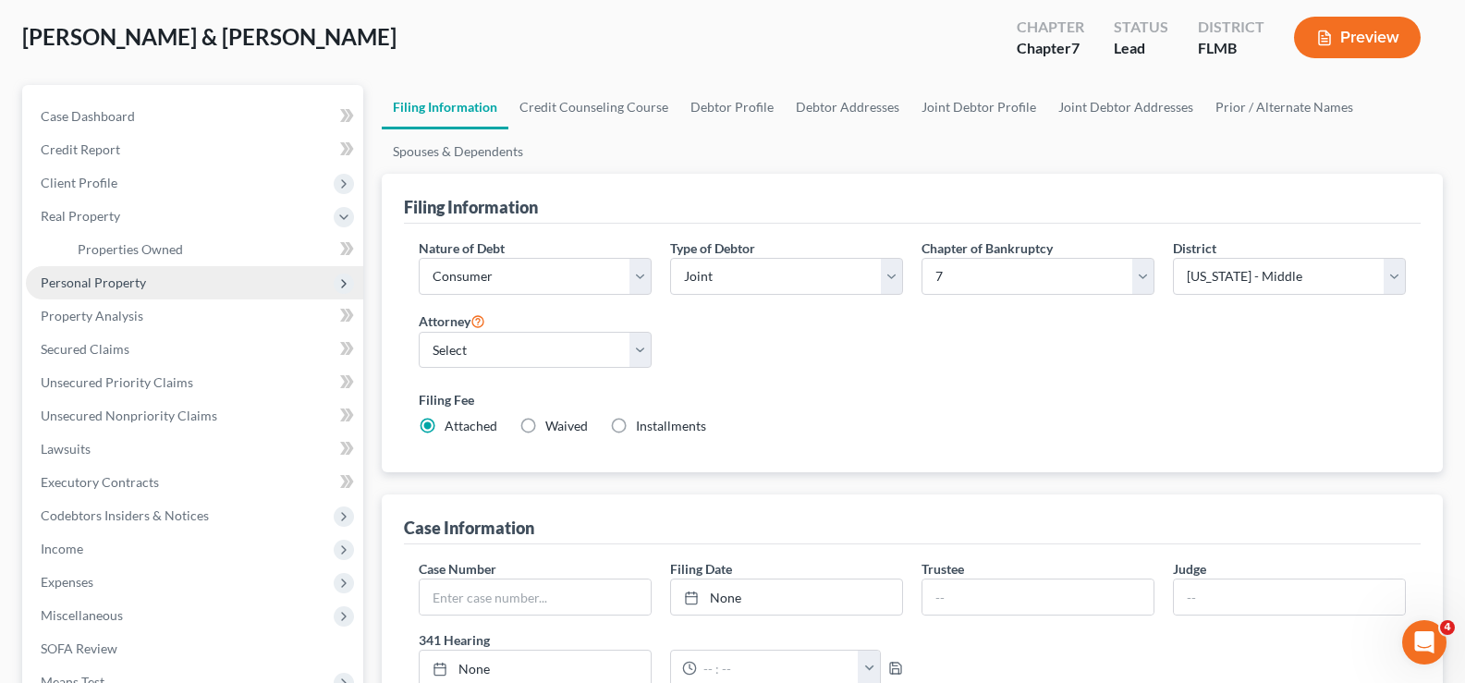
click at [149, 291] on span "Personal Property" at bounding box center [194, 282] width 337 height 33
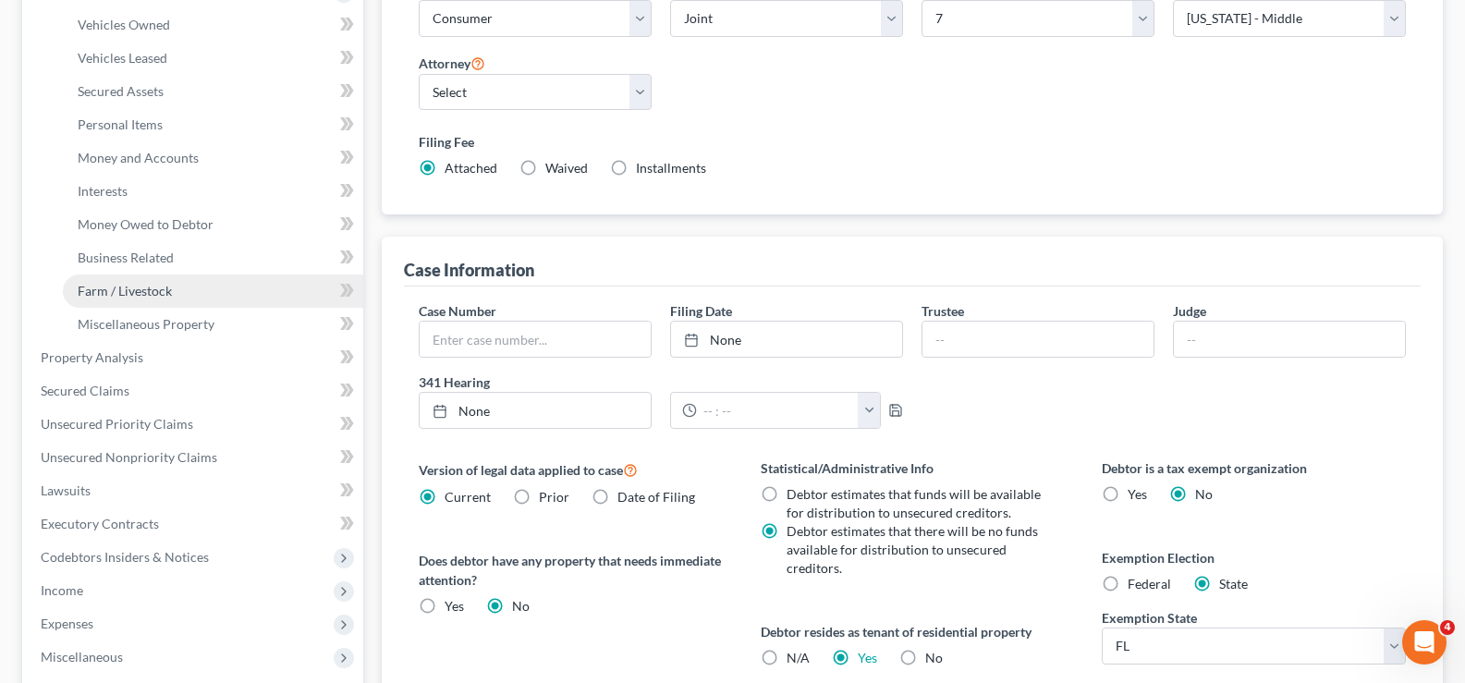
scroll to position [370, 0]
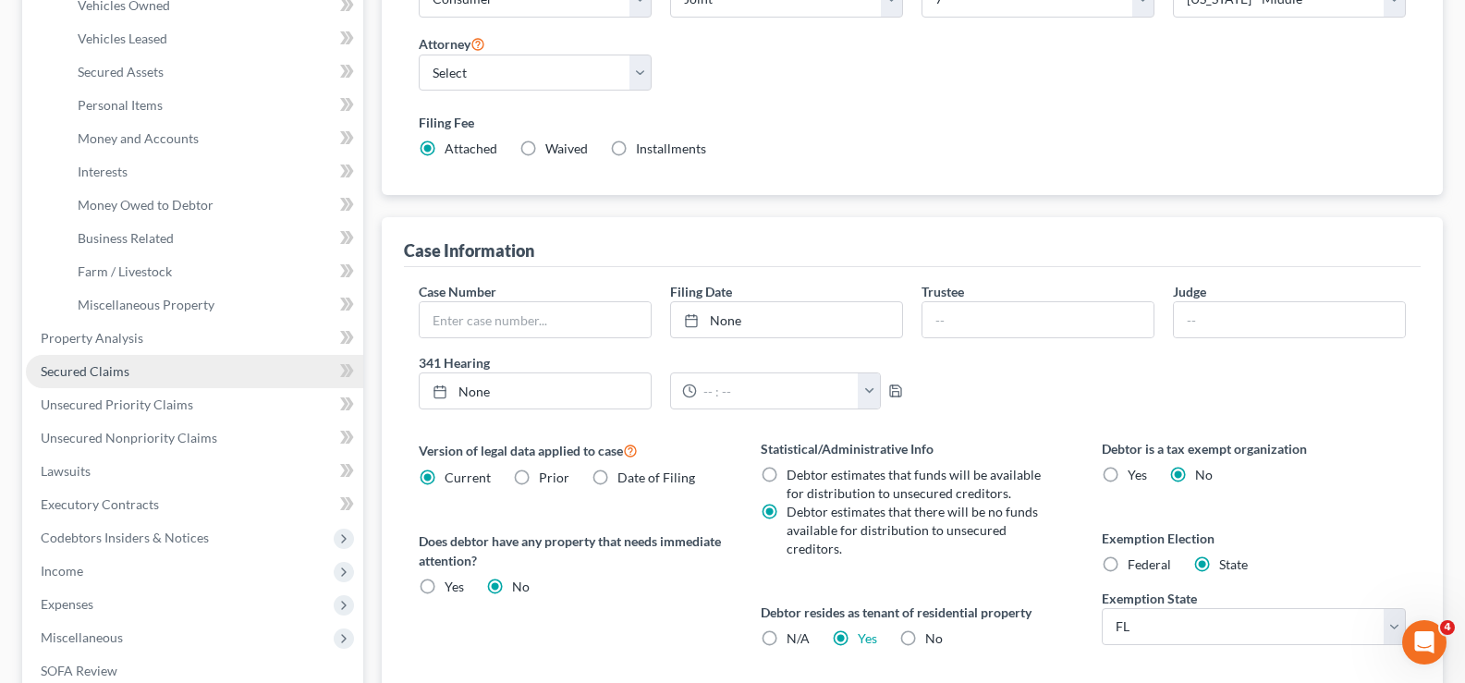
click at [146, 366] on link "Secured Claims" at bounding box center [194, 371] width 337 height 33
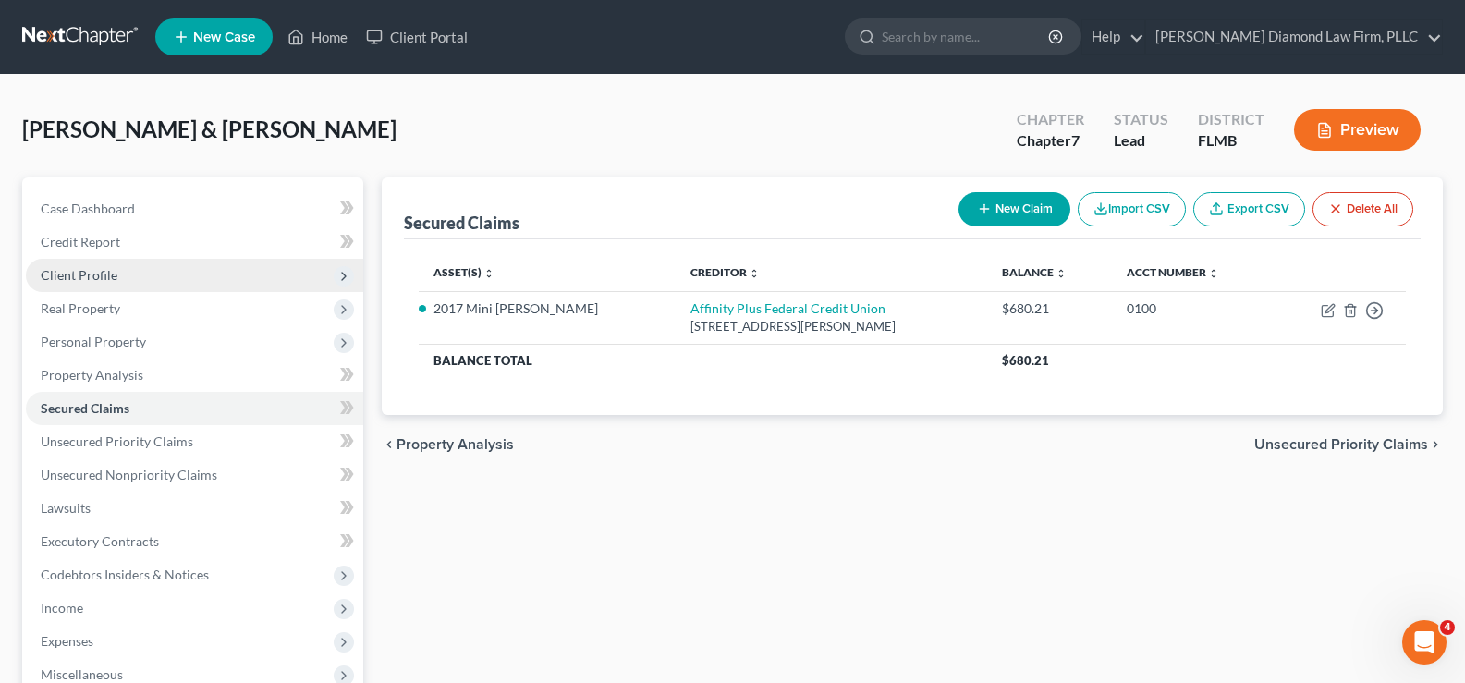
click at [120, 276] on span "Client Profile" at bounding box center [194, 275] width 337 height 33
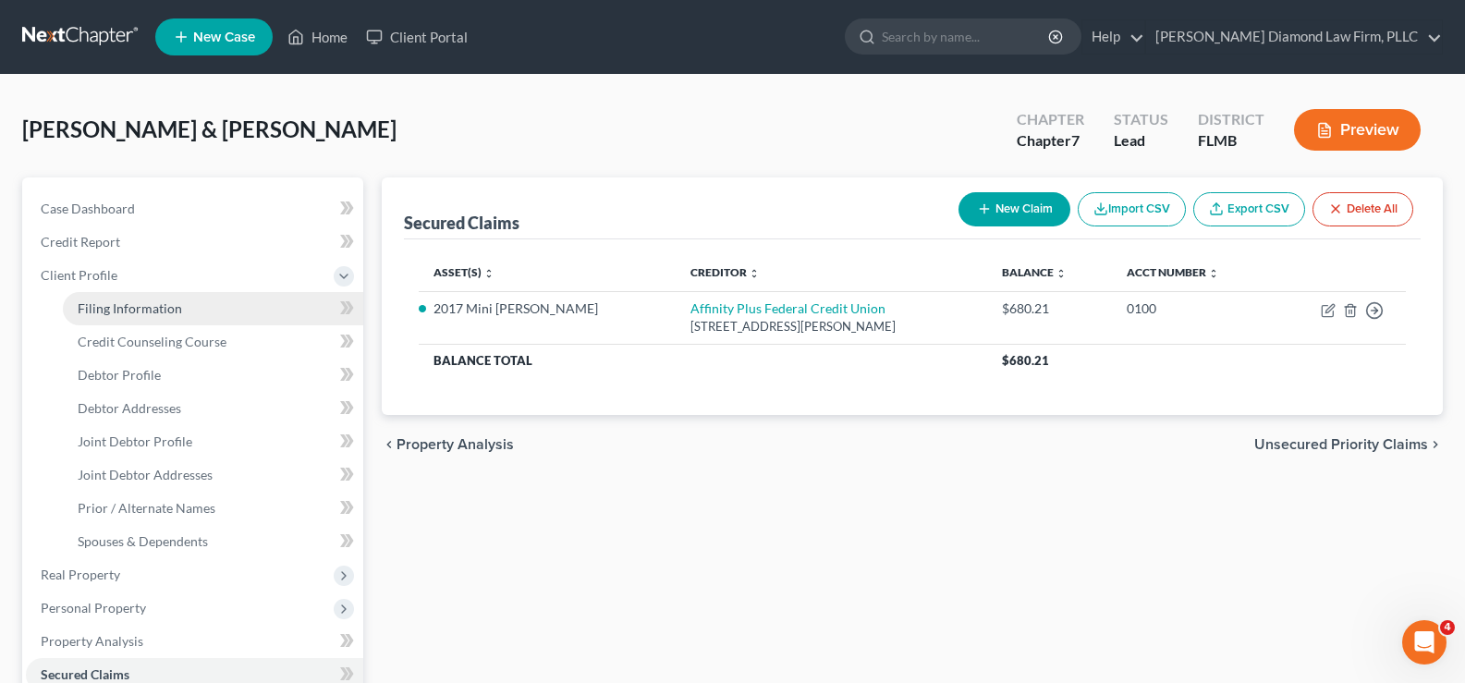
click at [144, 302] on span "Filing Information" at bounding box center [130, 308] width 104 height 16
select select "1"
select select "0"
select select "15"
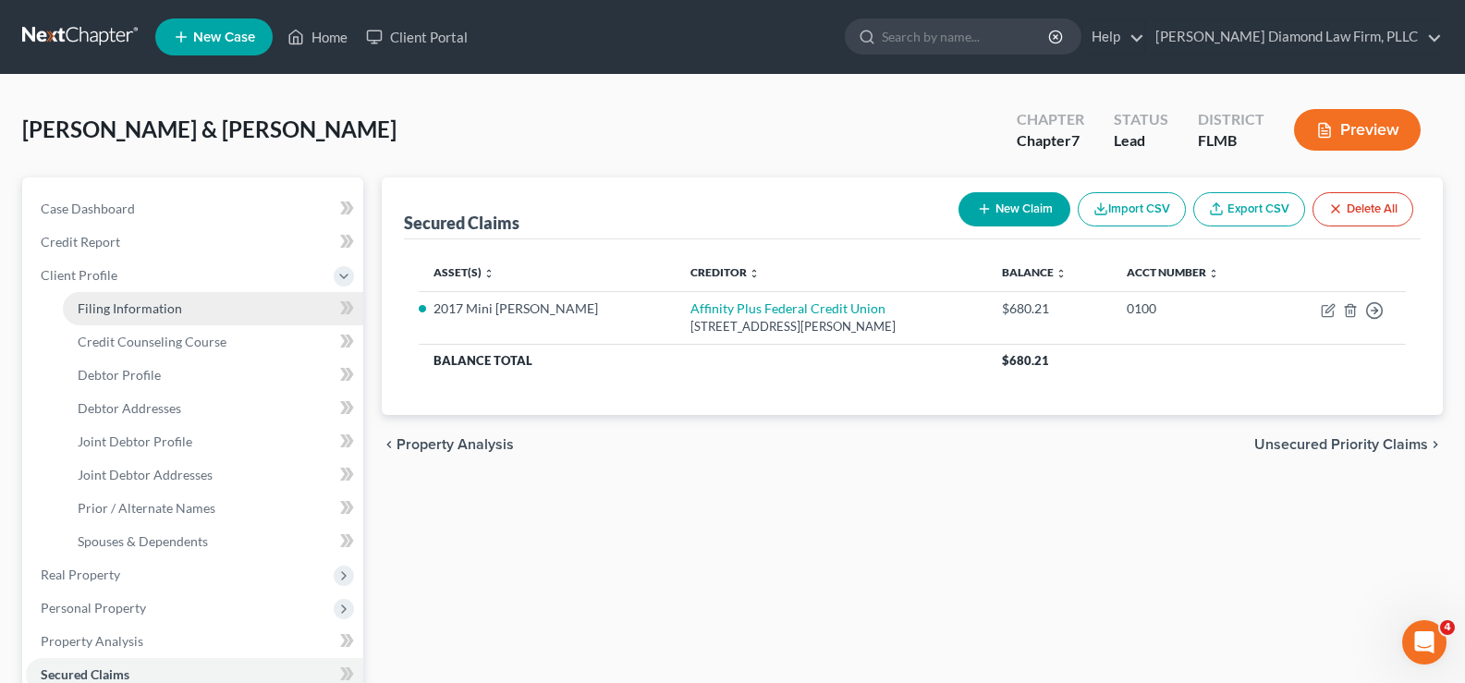
select select "0"
select select "9"
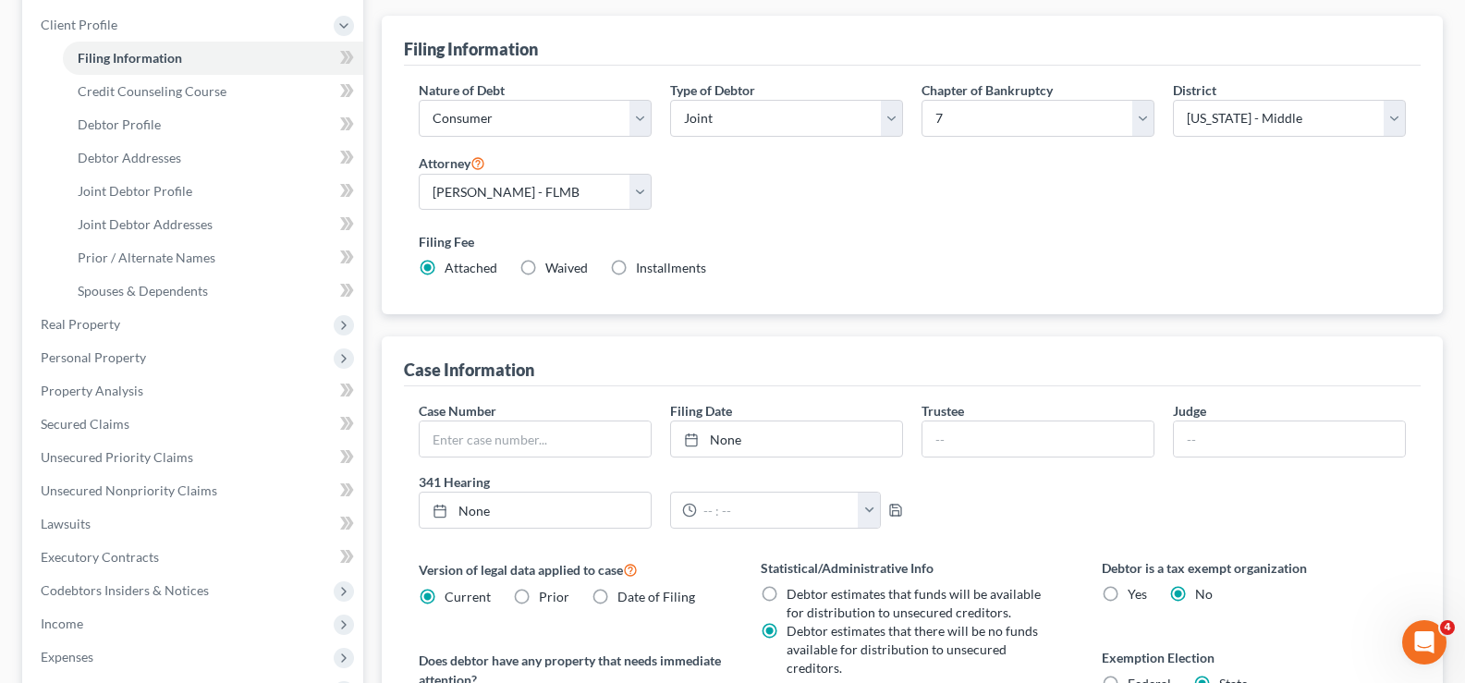
scroll to position [277, 0]
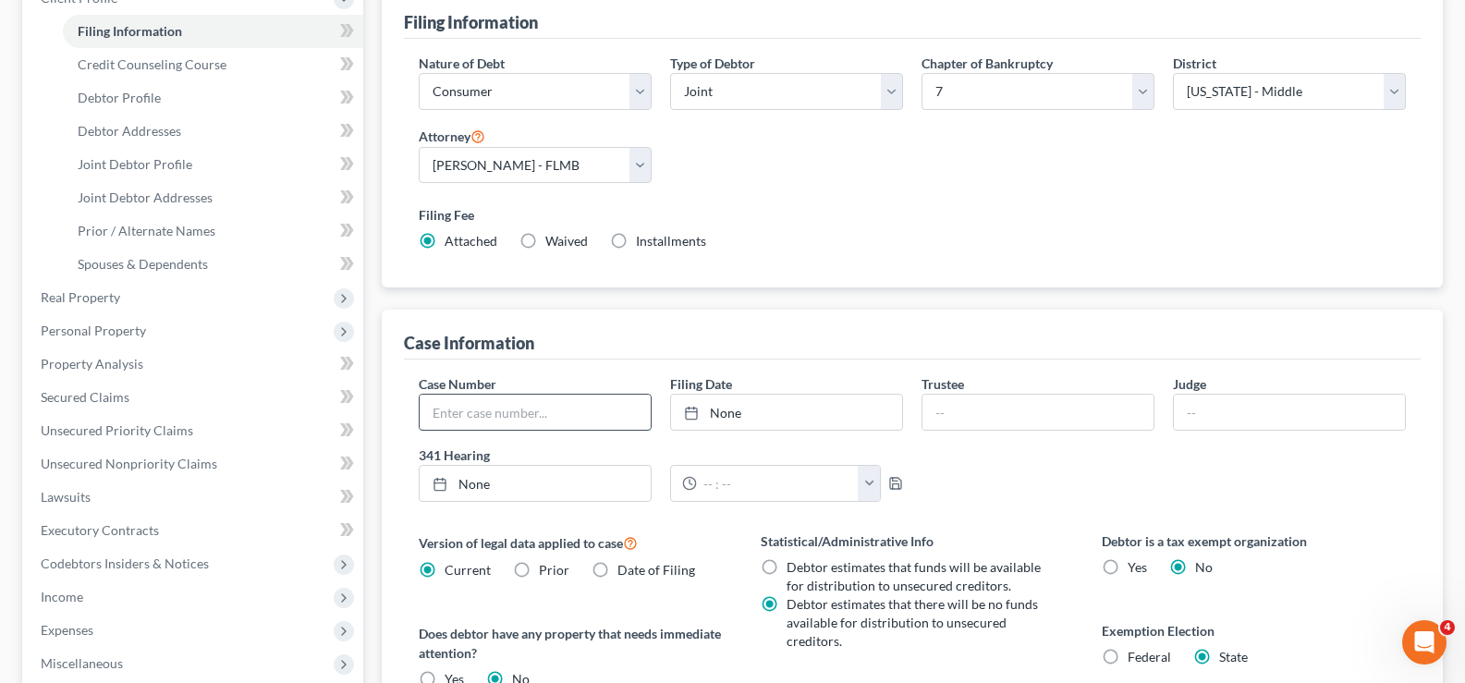
click at [512, 411] on input "text" at bounding box center [535, 412] width 231 height 35
paste input "8:25-bk-06316"
type input "8:25-bk-06316"
click at [730, 417] on link "None" at bounding box center [786, 412] width 231 height 35
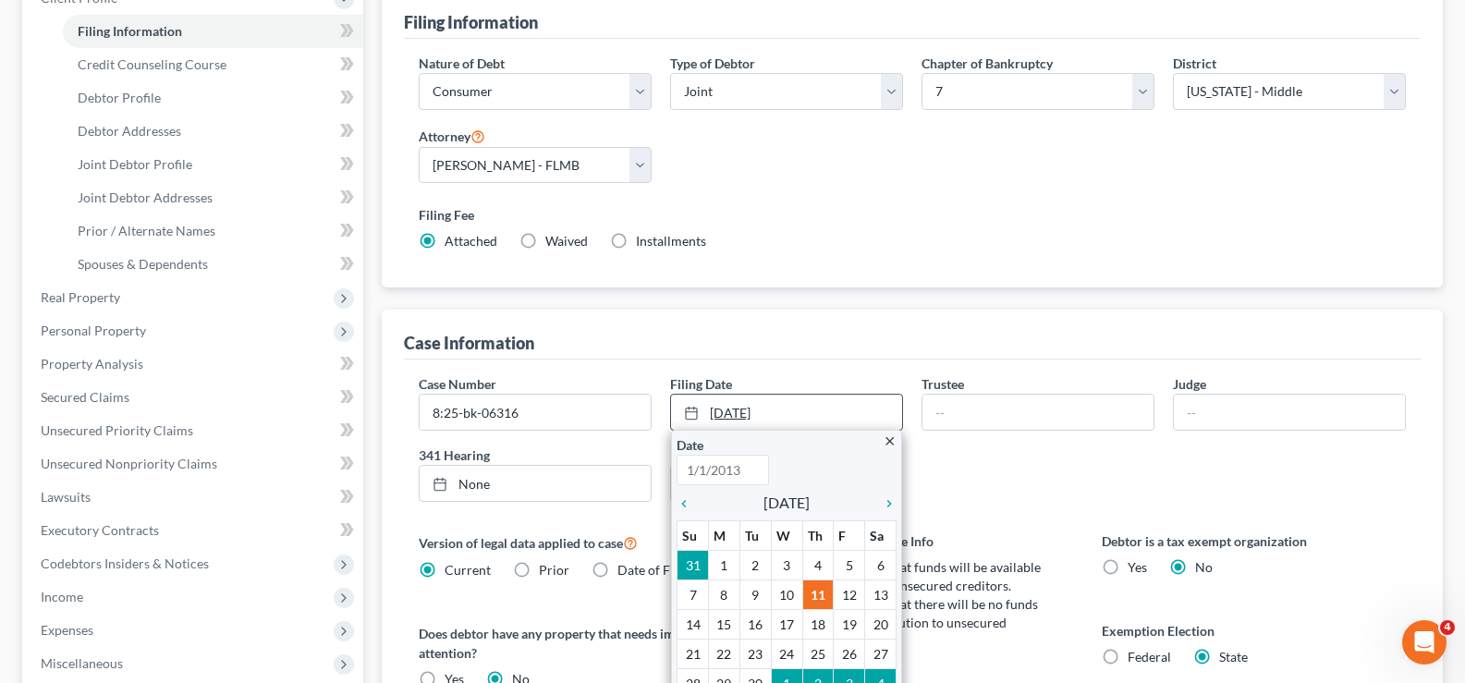
type input "9/11/2025"
click at [683, 504] on icon "chevron_left" at bounding box center [688, 503] width 24 height 15
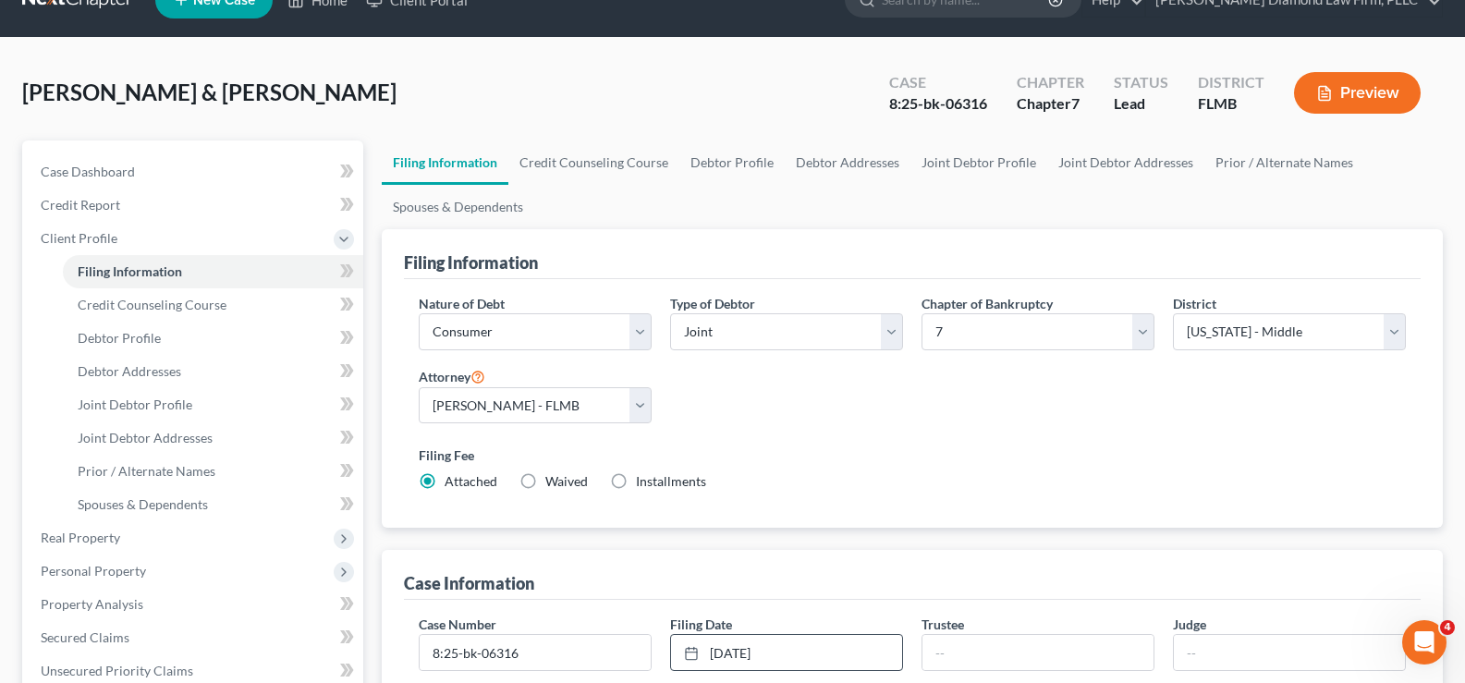
scroll to position [0, 0]
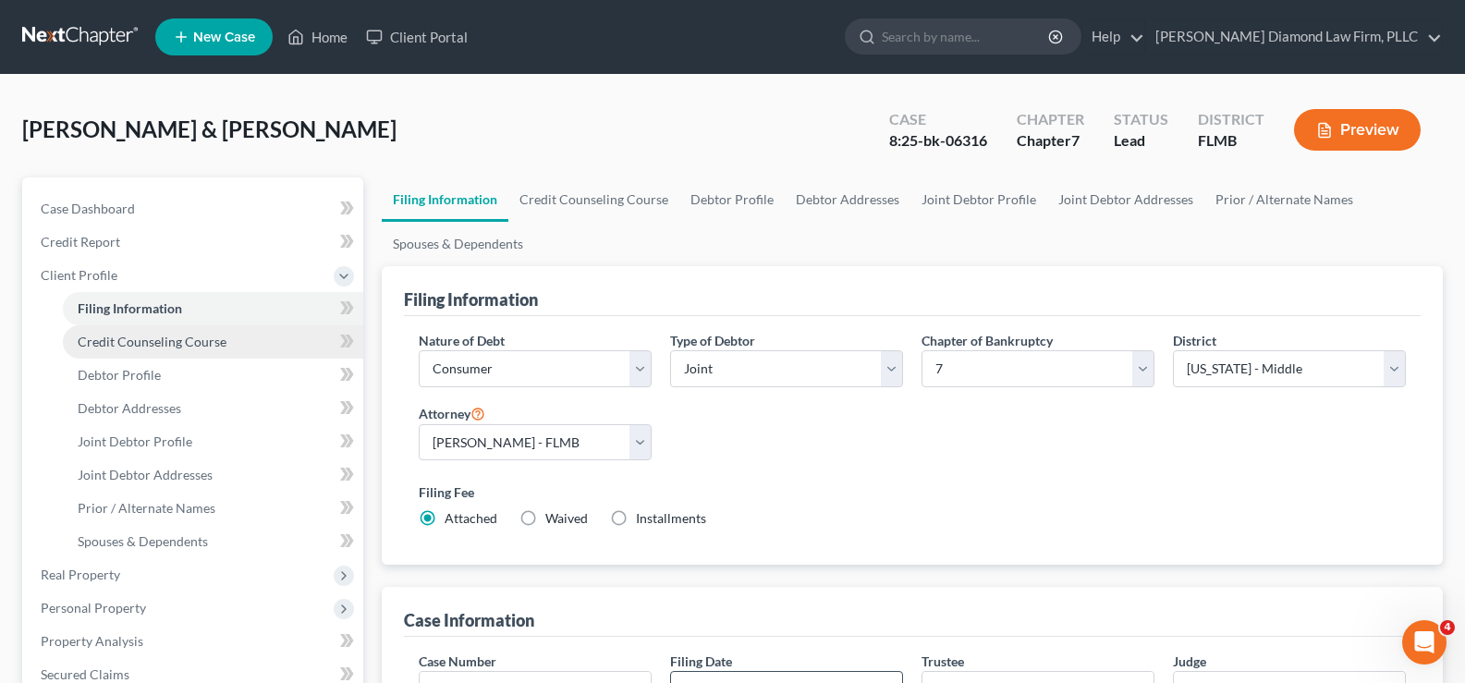
click at [201, 344] on span "Credit Counseling Course" at bounding box center [152, 342] width 149 height 16
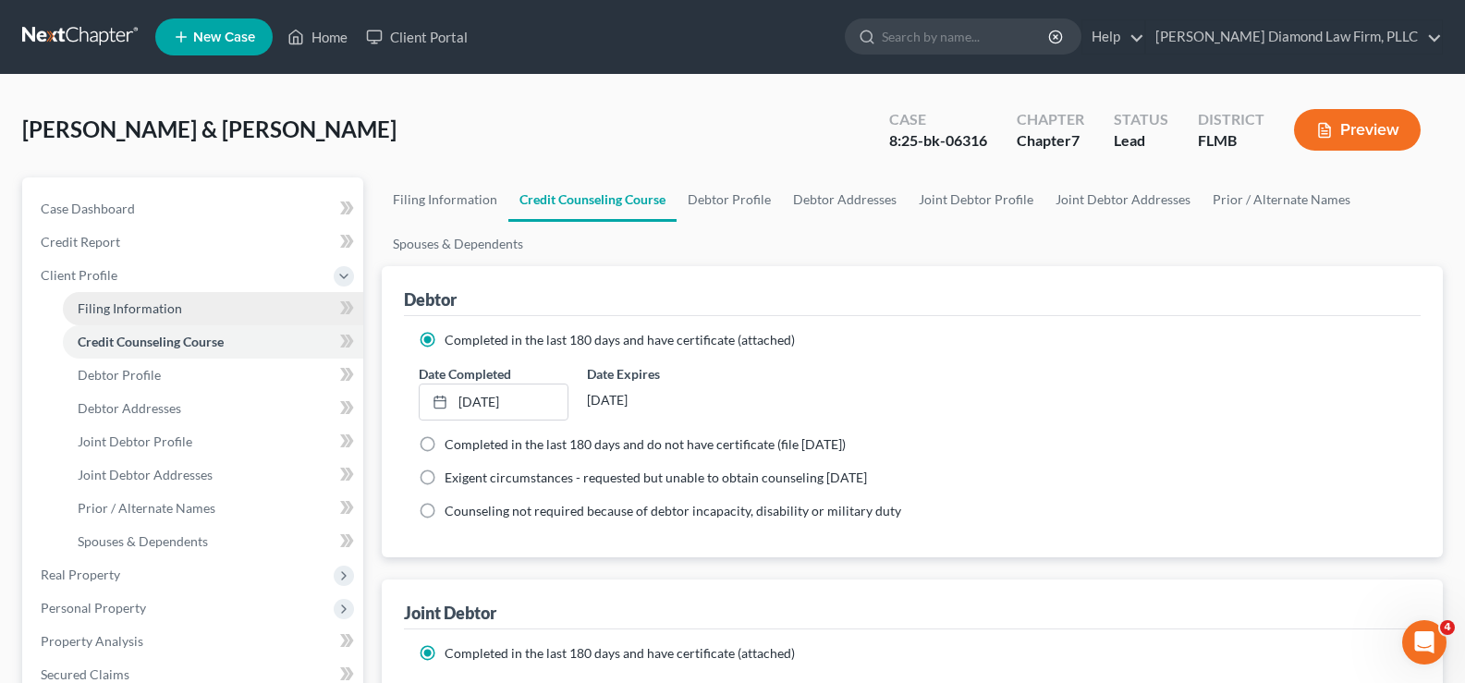
click at [177, 315] on span "Filing Information" at bounding box center [130, 308] width 104 height 16
select select "1"
select select "0"
select select "15"
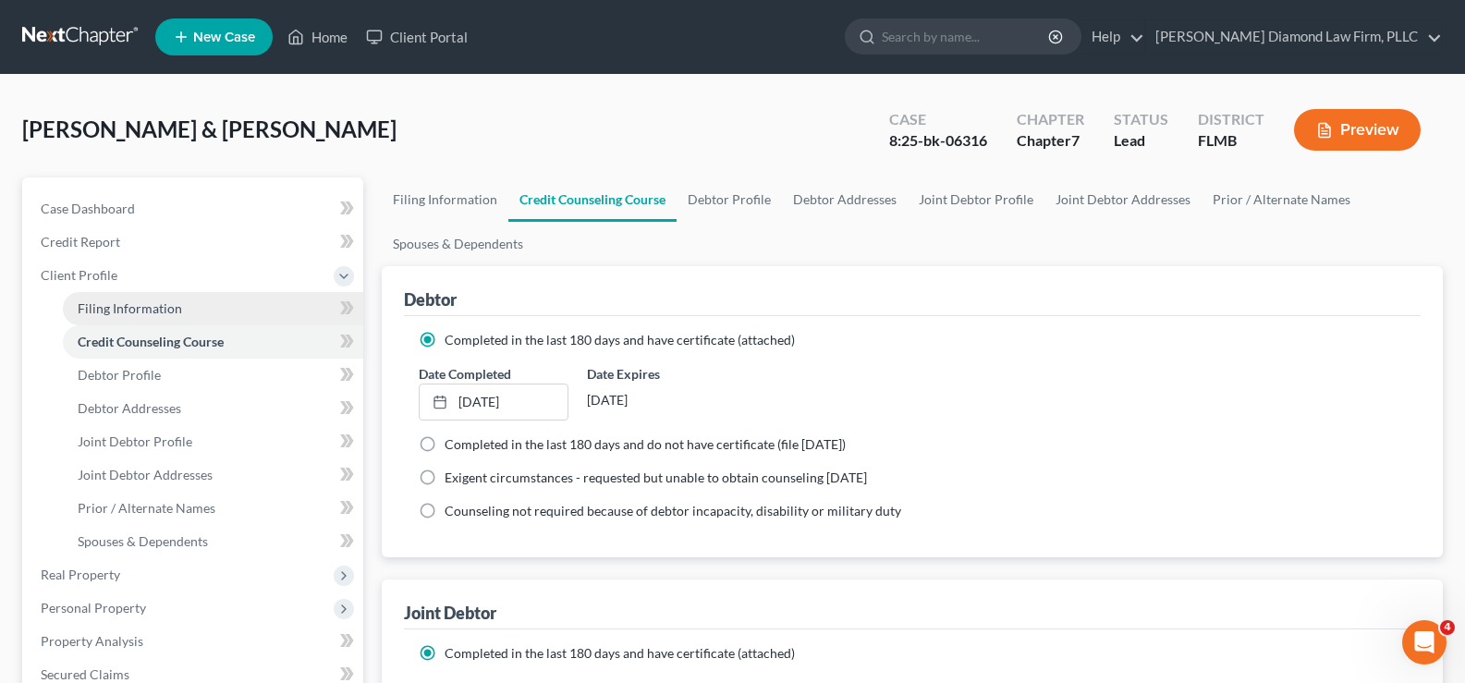
select select "0"
select select "9"
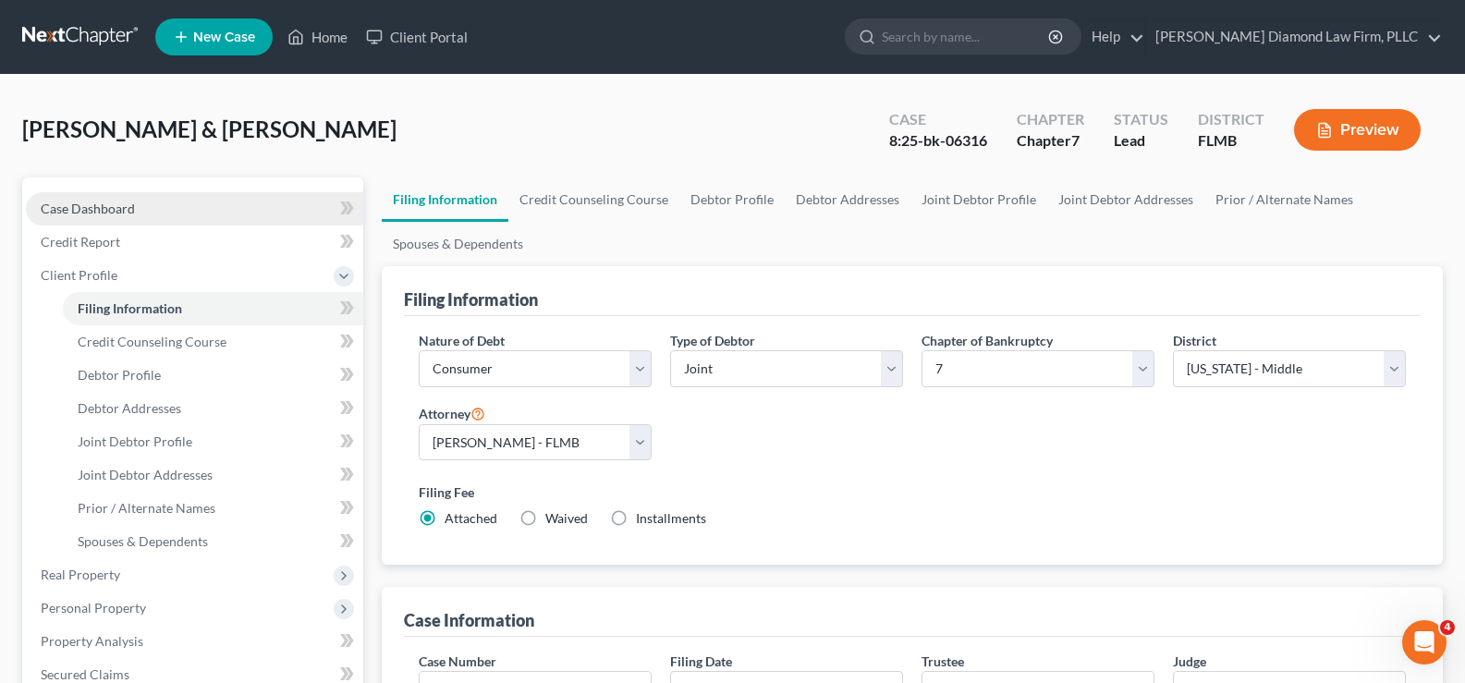
click at [148, 212] on link "Case Dashboard" at bounding box center [194, 208] width 337 height 33
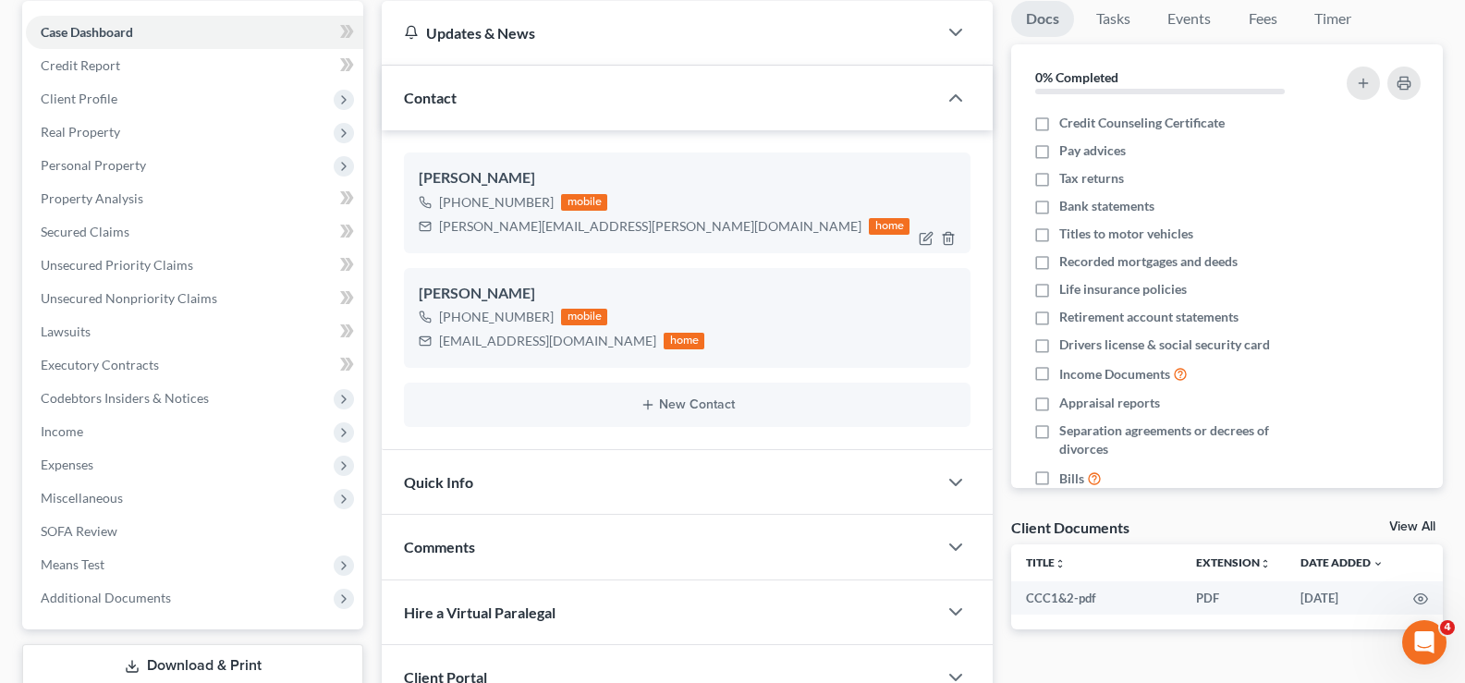
scroll to position [185, 0]
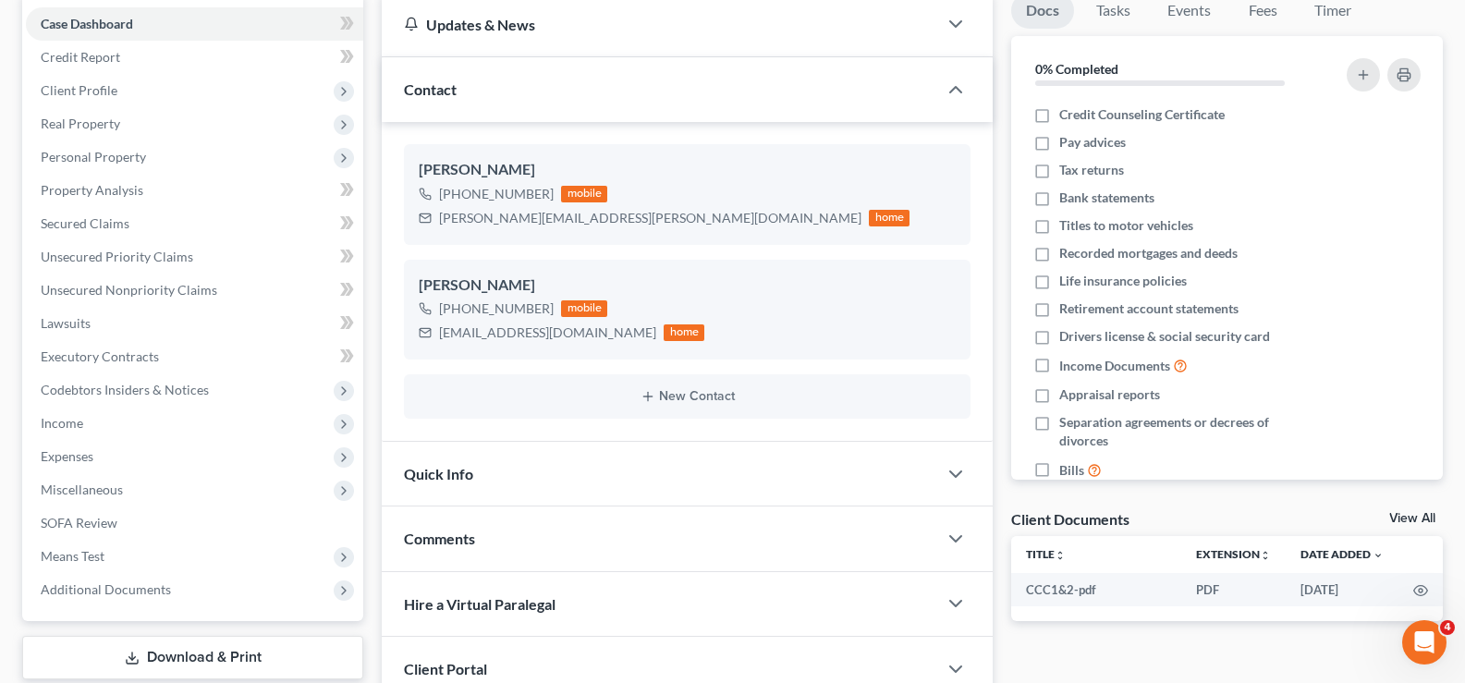
click at [714, 477] on div "Quick Info" at bounding box center [659, 474] width 555 height 64
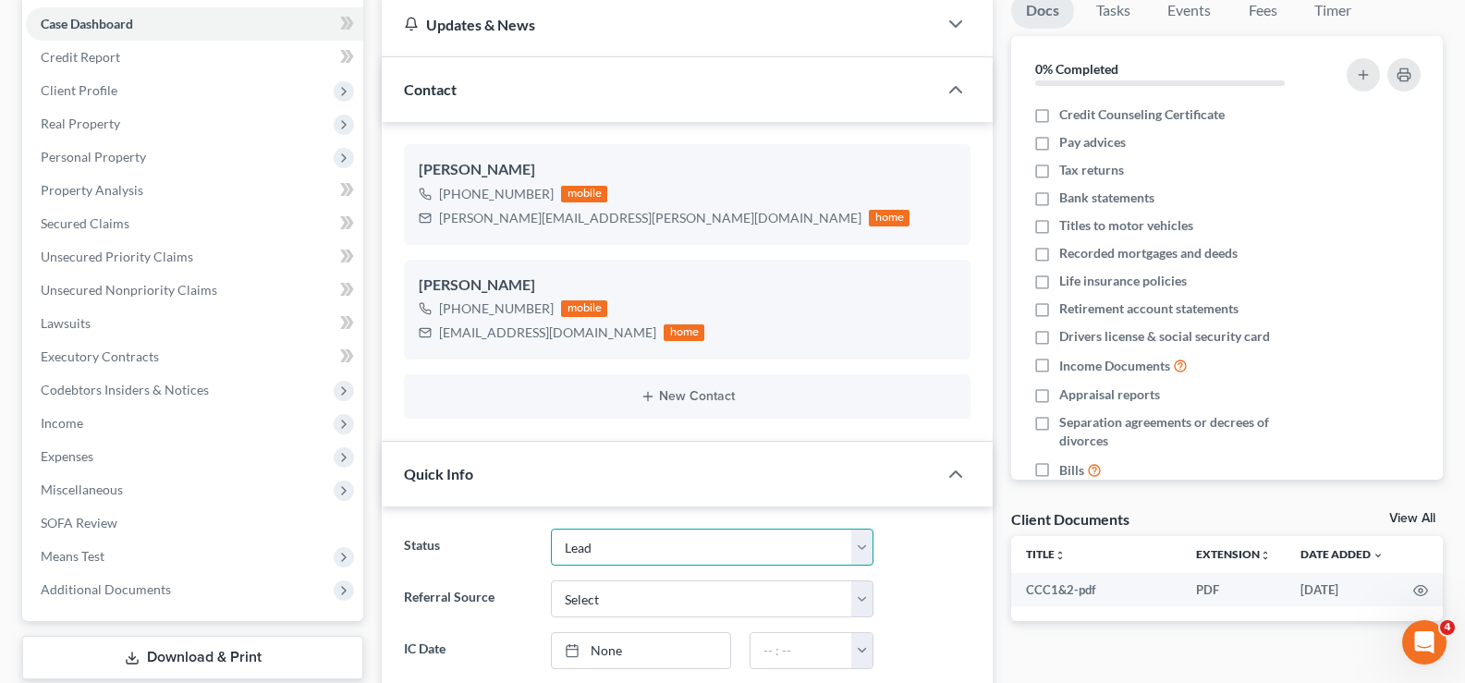
click at [682, 552] on select "Discharged Discharge Litigation Dismissal Notice Dismissed Filed Filed / Pre 34…" at bounding box center [712, 547] width 323 height 37
select select "5"
click at [551, 529] on select "Discharged Discharge Litigation Dismissal Notice Dismissed Filed Filed / Pre 34…" at bounding box center [712, 547] width 323 height 37
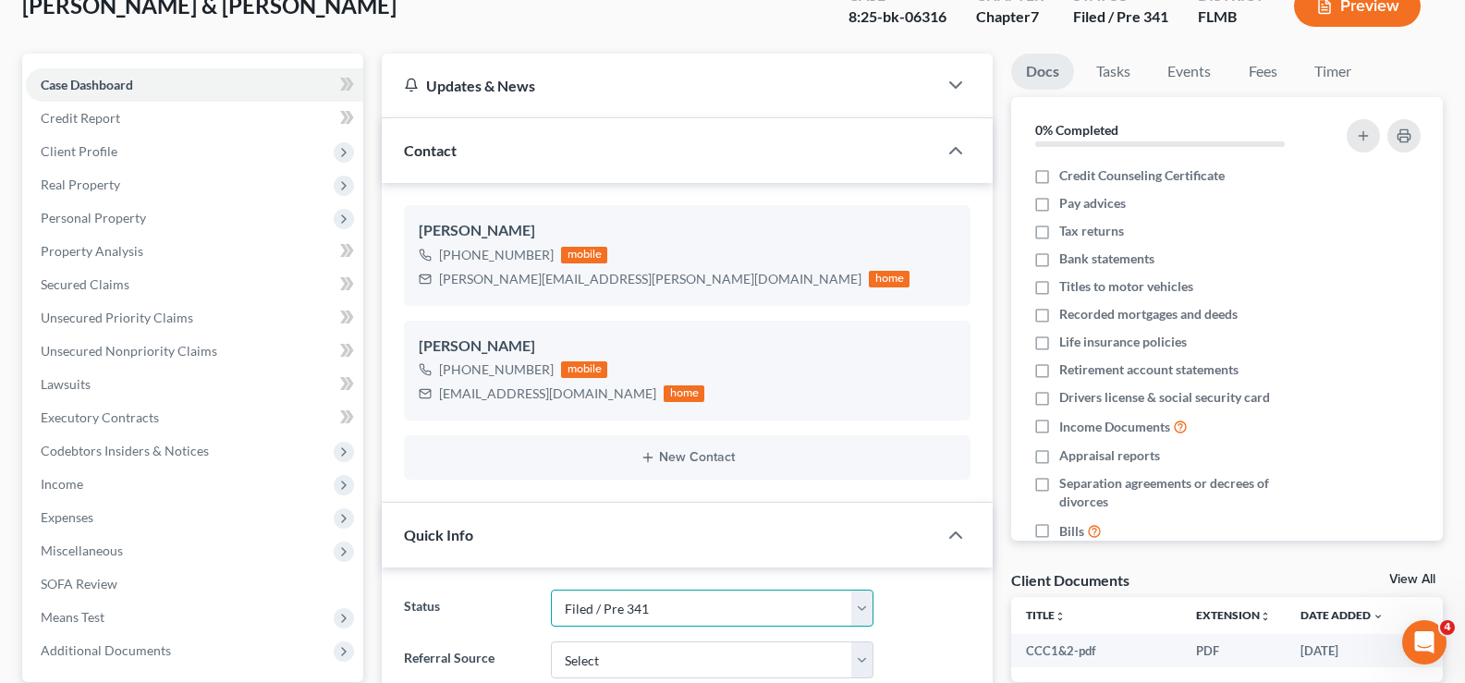
scroll to position [0, 0]
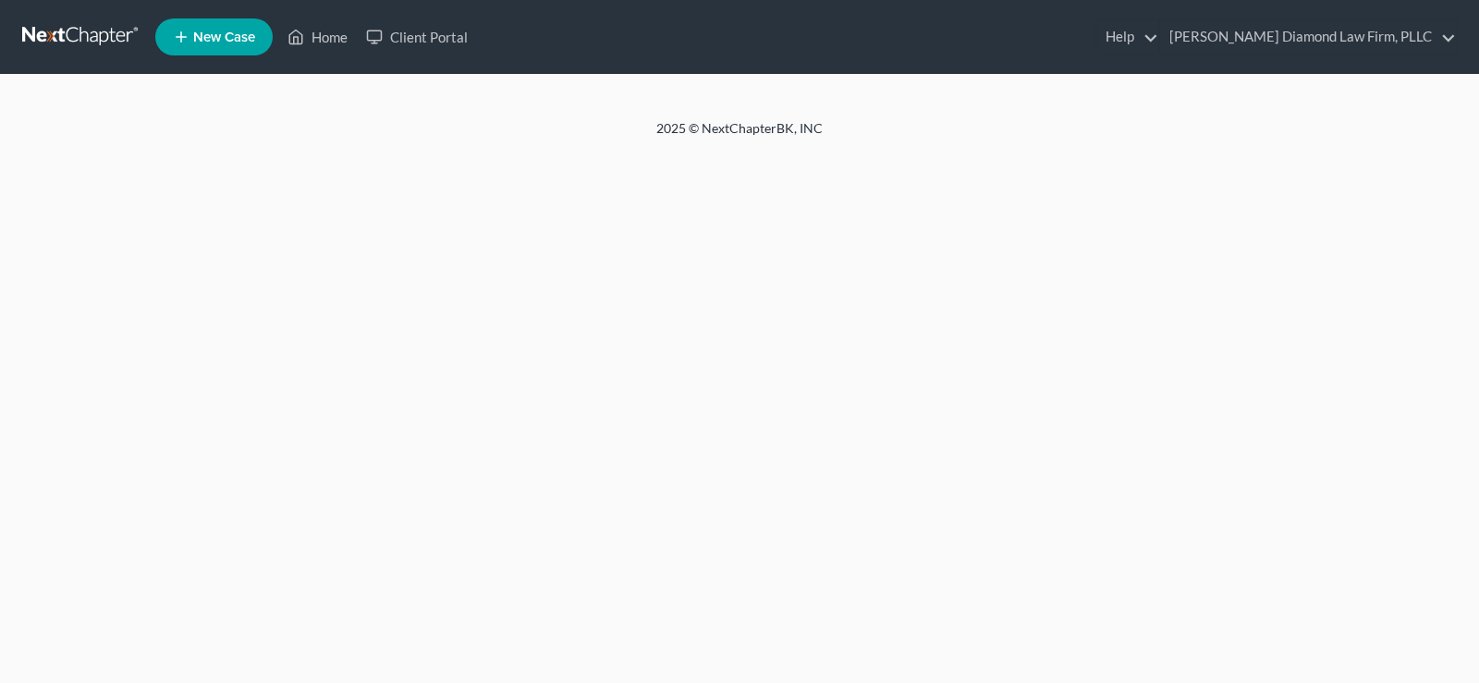
select select "5"
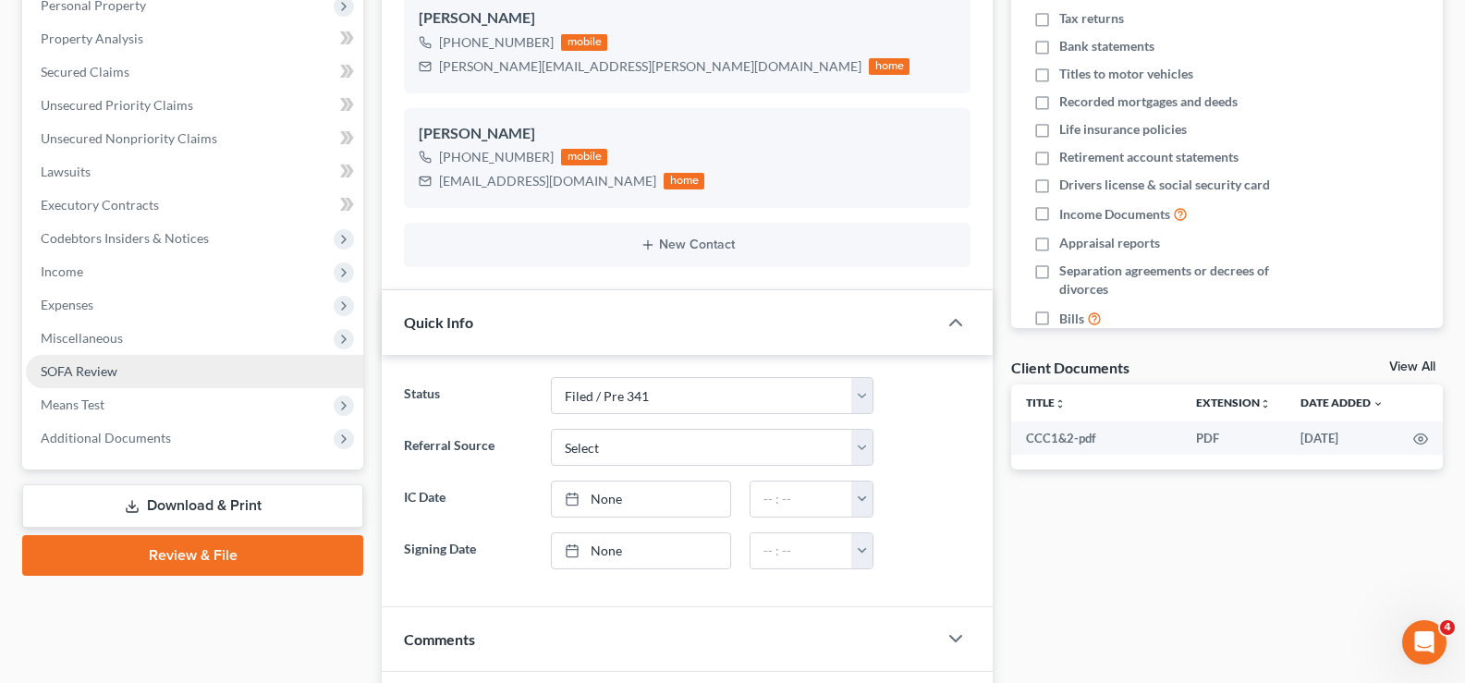
scroll to position [370, 0]
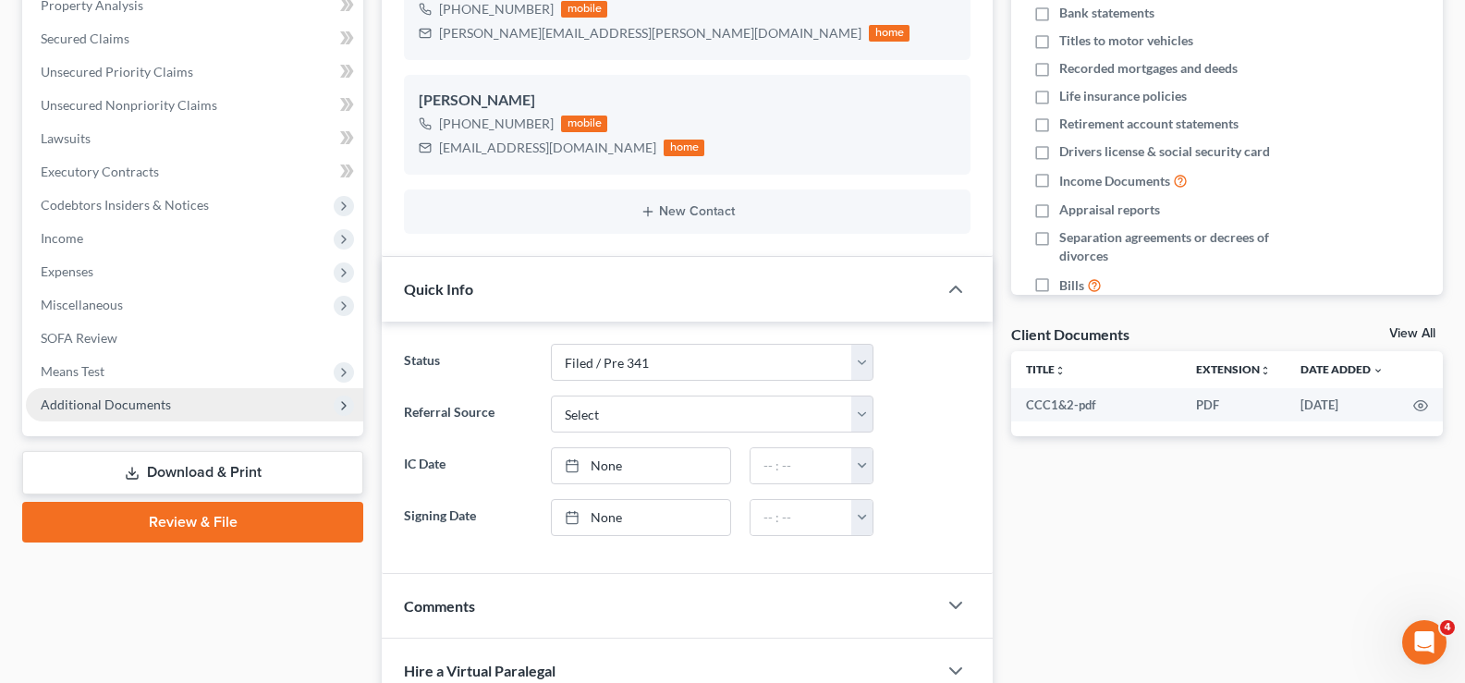
click at [164, 408] on span "Additional Documents" at bounding box center [106, 404] width 130 height 16
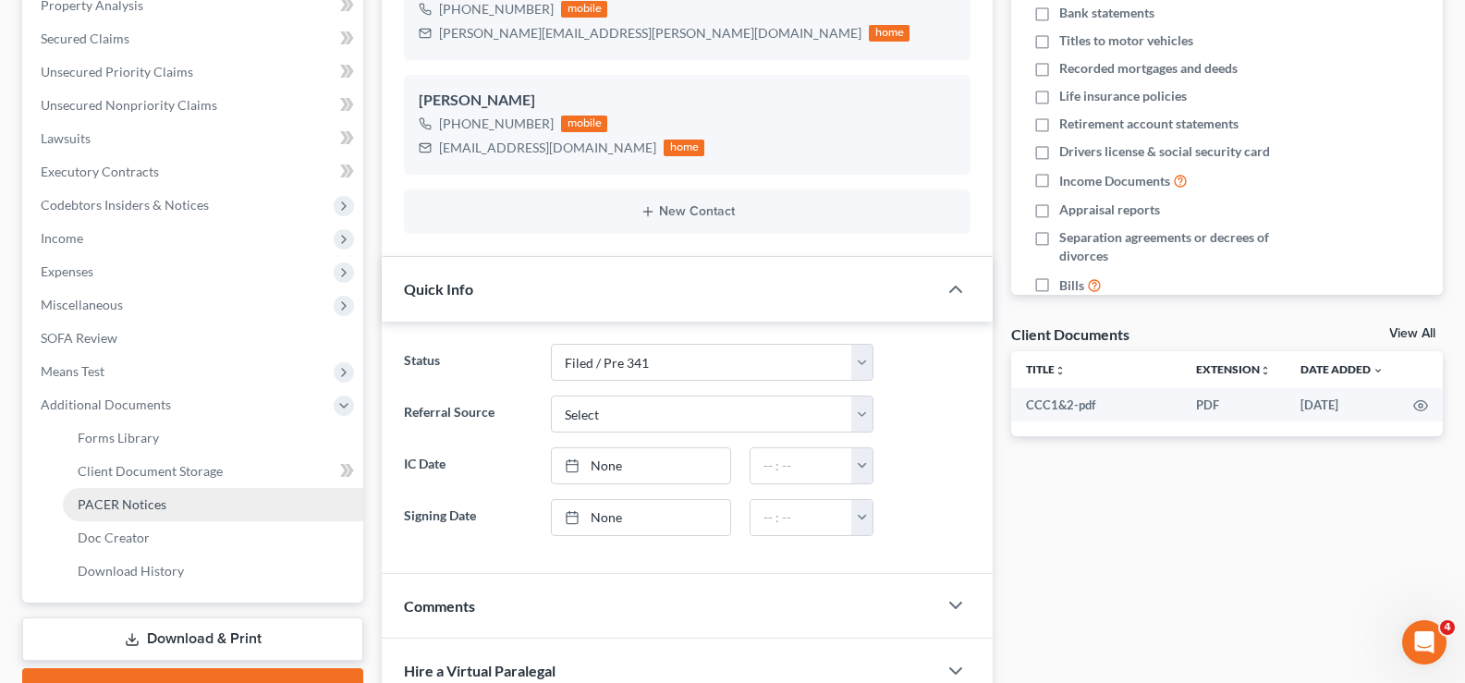
click at [152, 512] on link "PACER Notices" at bounding box center [213, 504] width 300 height 33
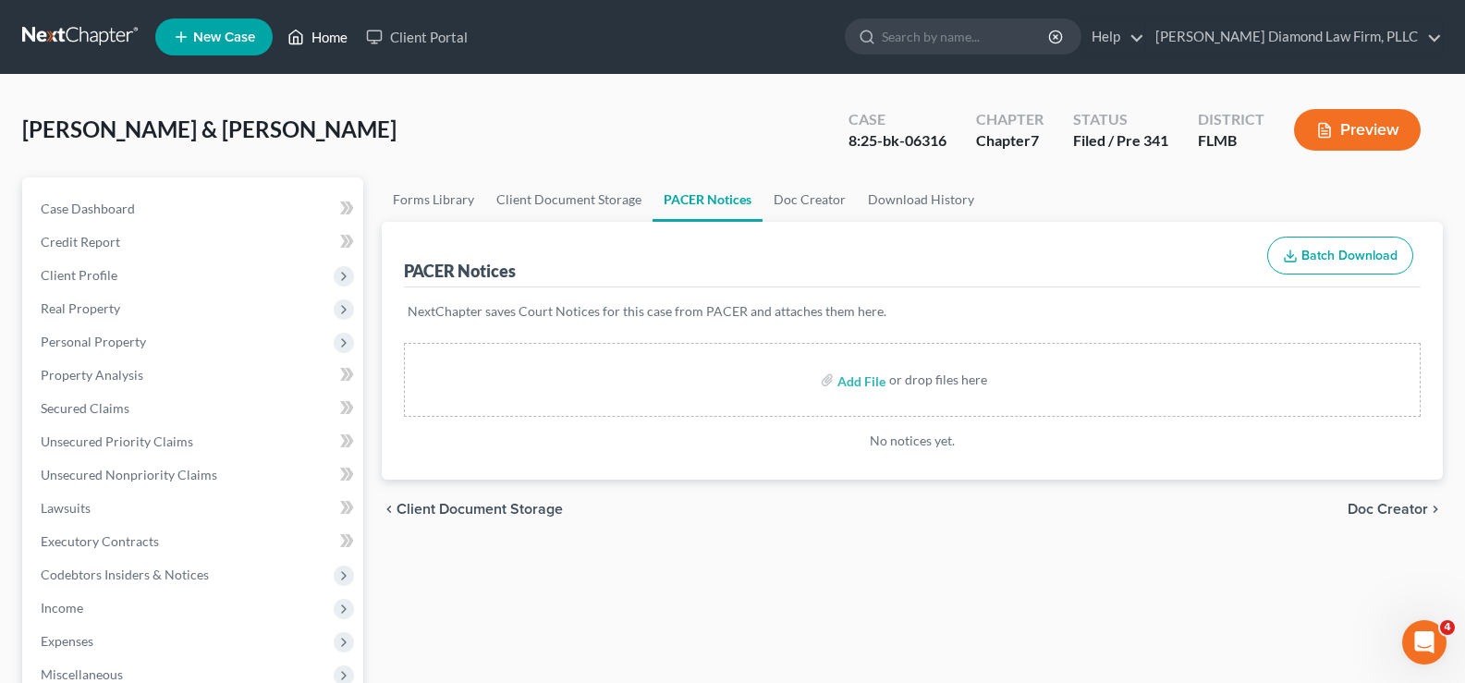
click at [326, 30] on link "Home" at bounding box center [317, 36] width 79 height 33
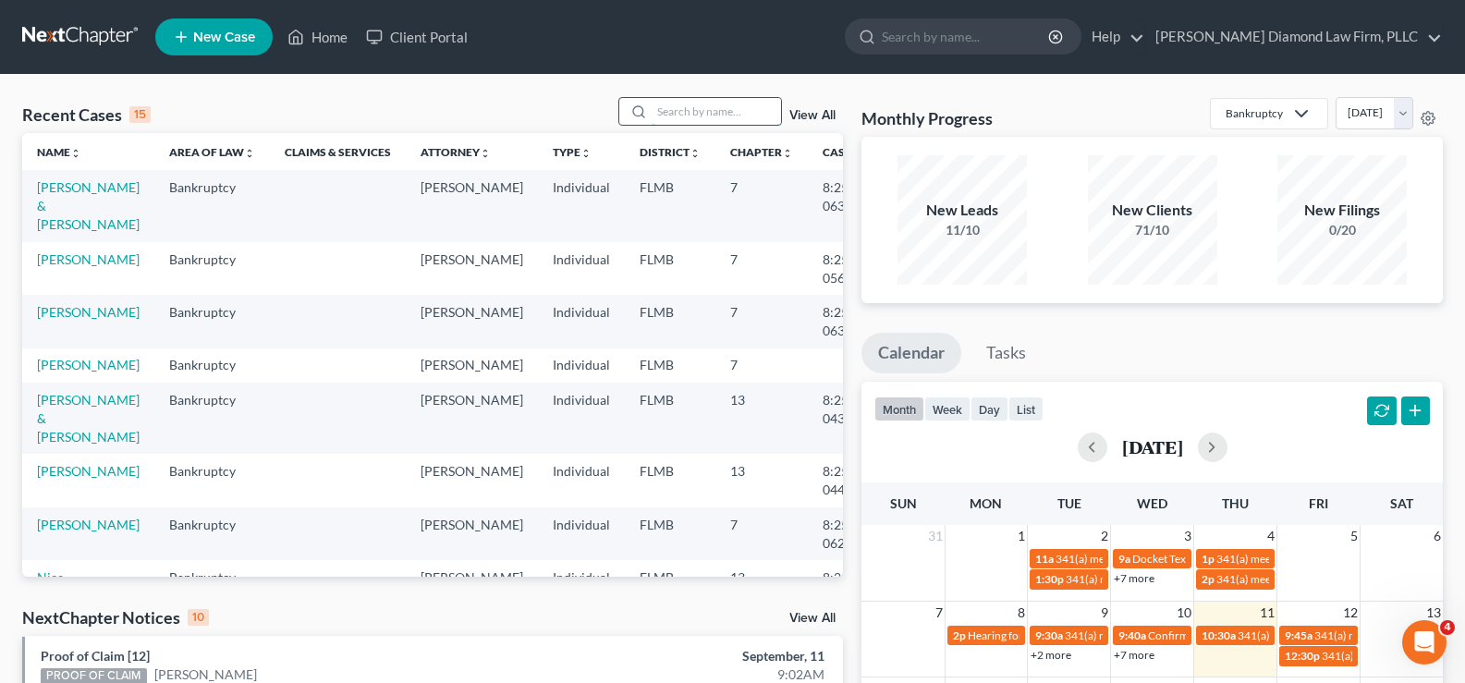
click at [716, 111] on input "search" at bounding box center [715, 111] width 129 height 27
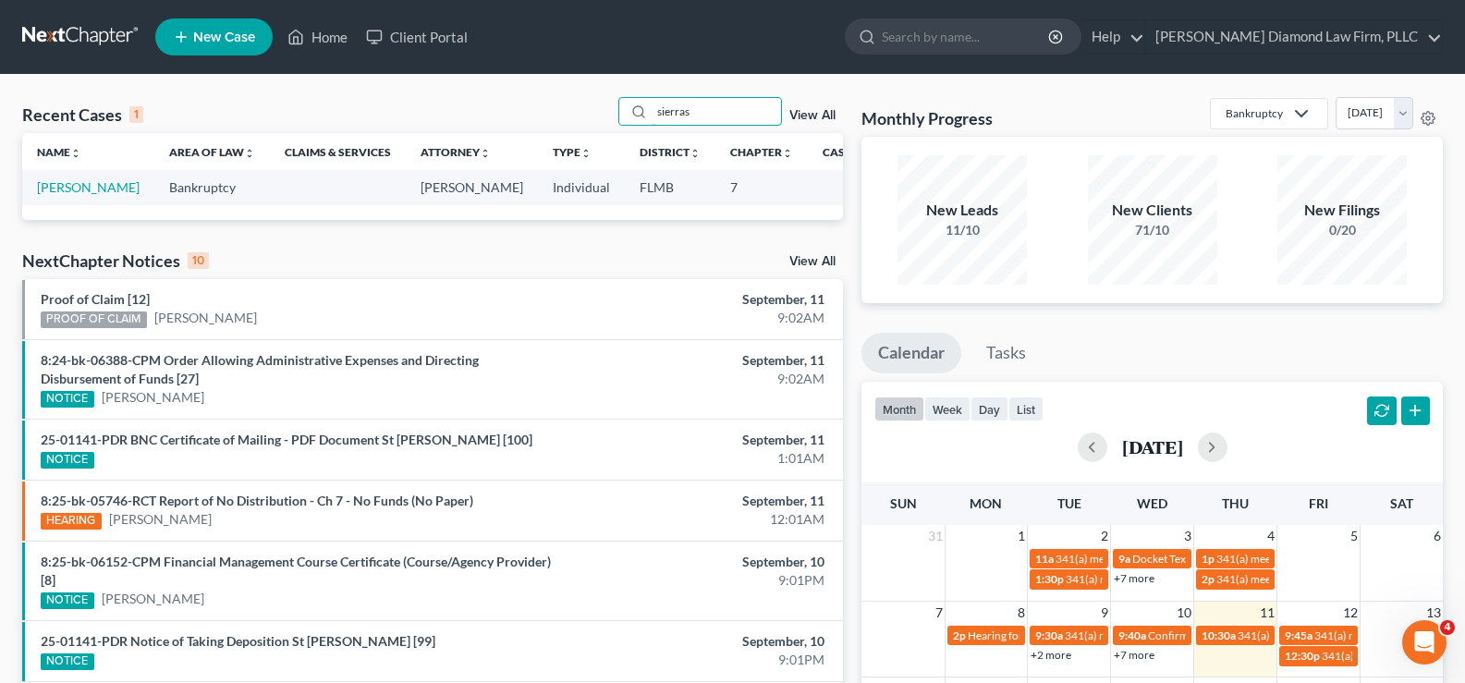
type input "sierras"
click at [67, 196] on td "[PERSON_NAME]" at bounding box center [88, 187] width 132 height 34
click at [60, 195] on link "[PERSON_NAME]" at bounding box center [88, 187] width 103 height 16
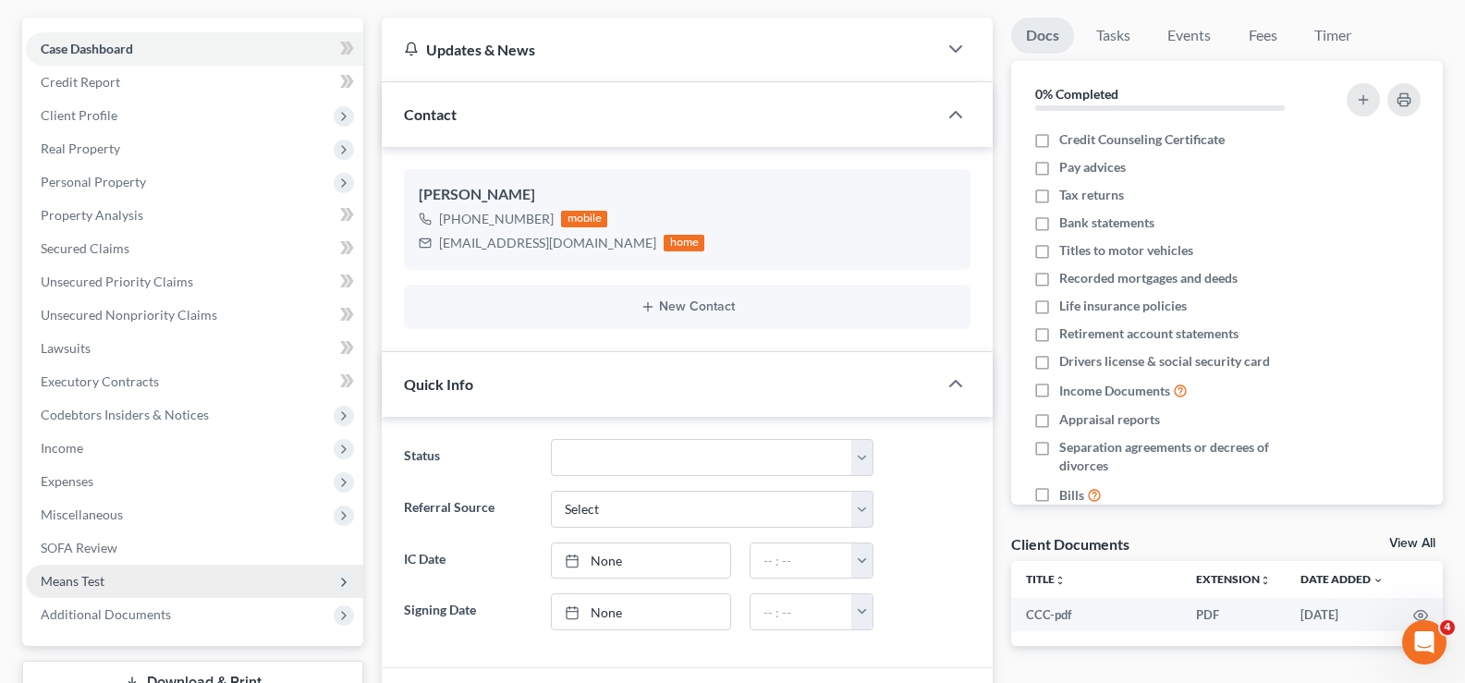
scroll to position [277, 0]
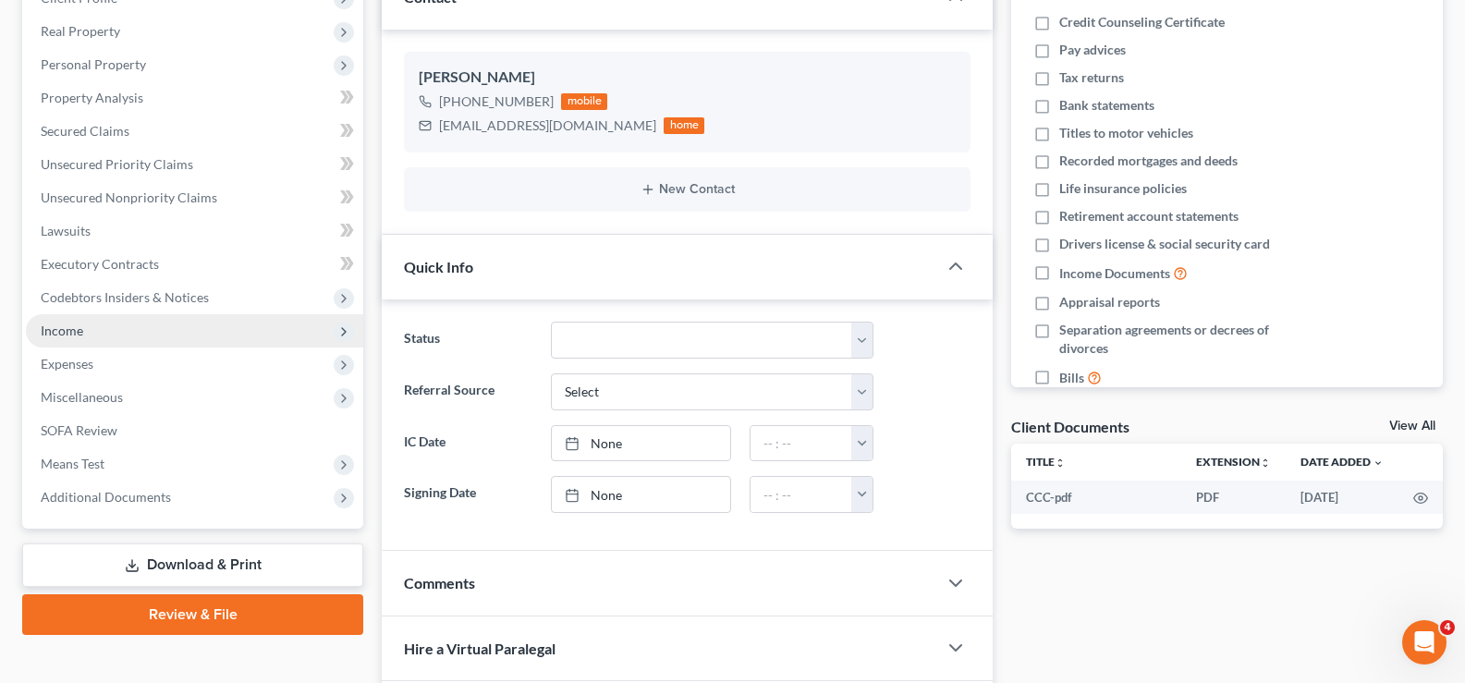
click at [102, 330] on span "Income" at bounding box center [194, 330] width 337 height 33
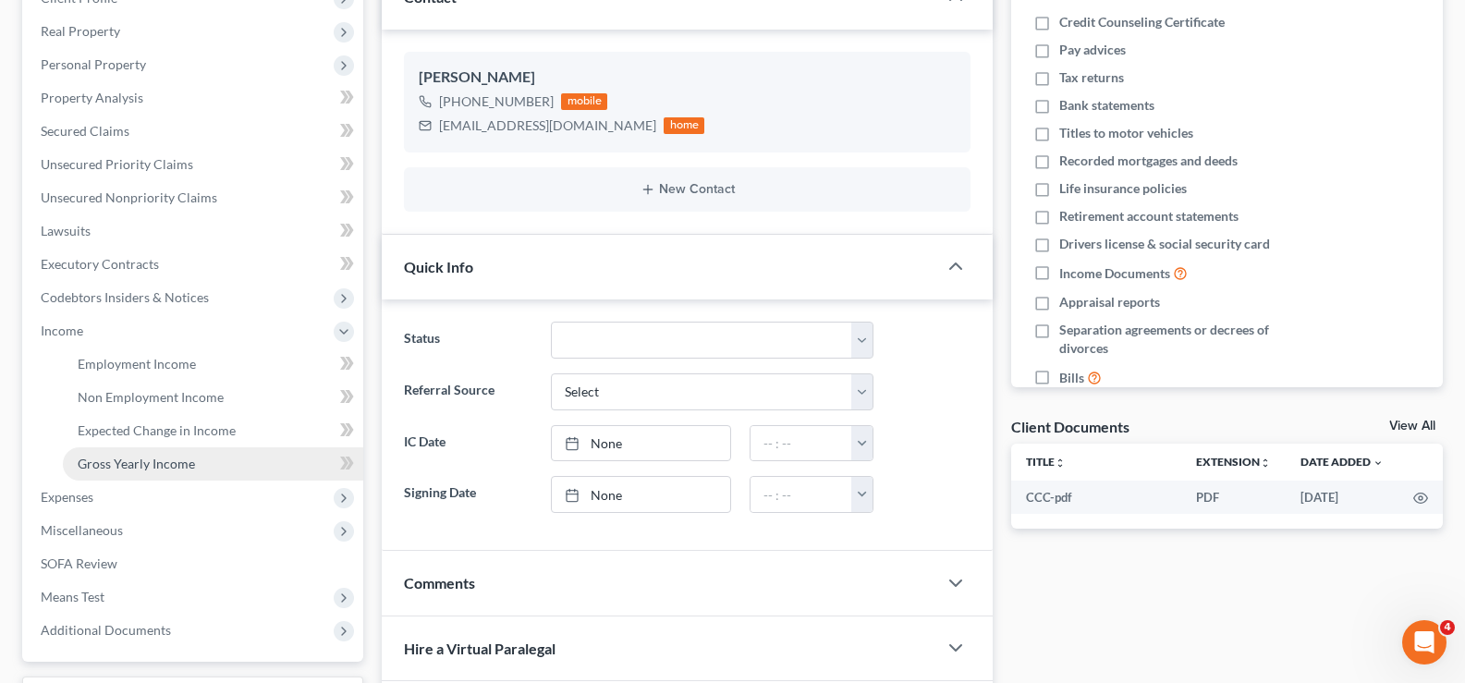
click at [165, 461] on span "Gross Yearly Income" at bounding box center [136, 464] width 117 height 16
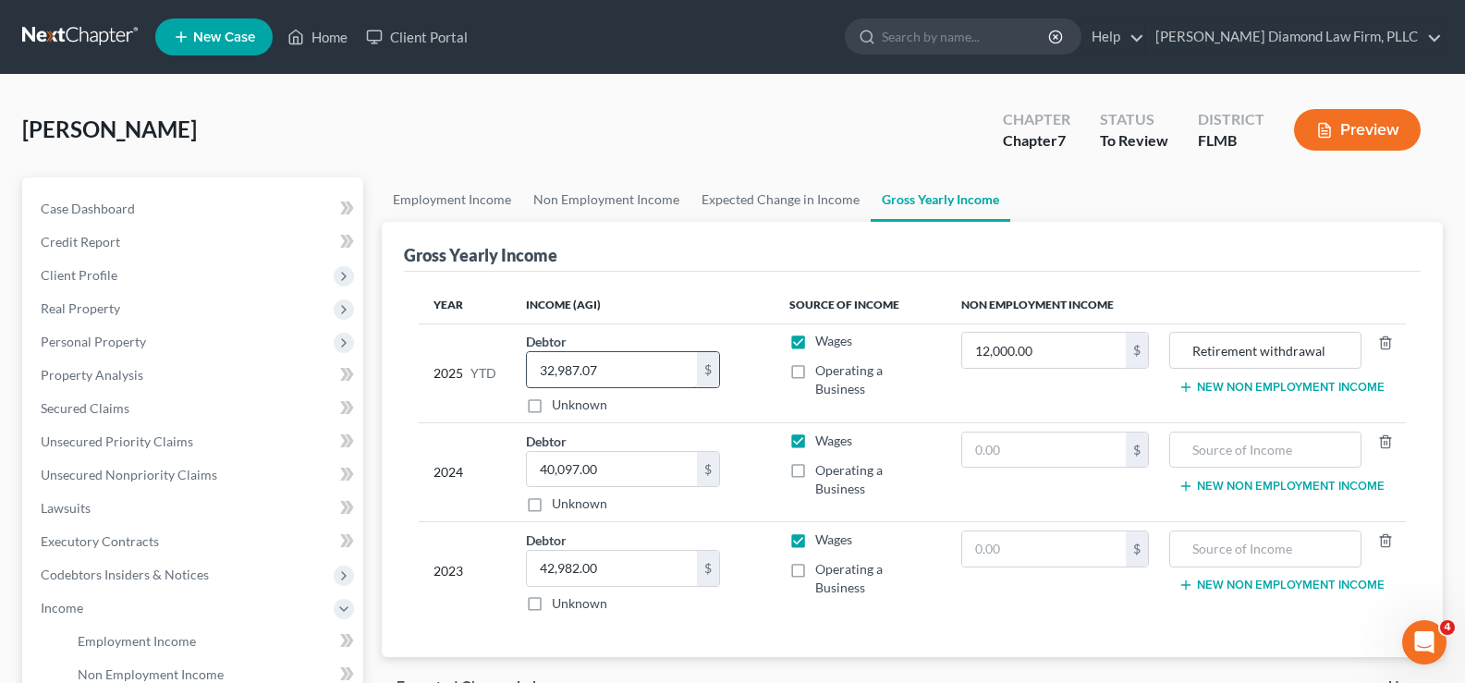
click at [643, 376] on input "32,987.07" at bounding box center [612, 369] width 170 height 35
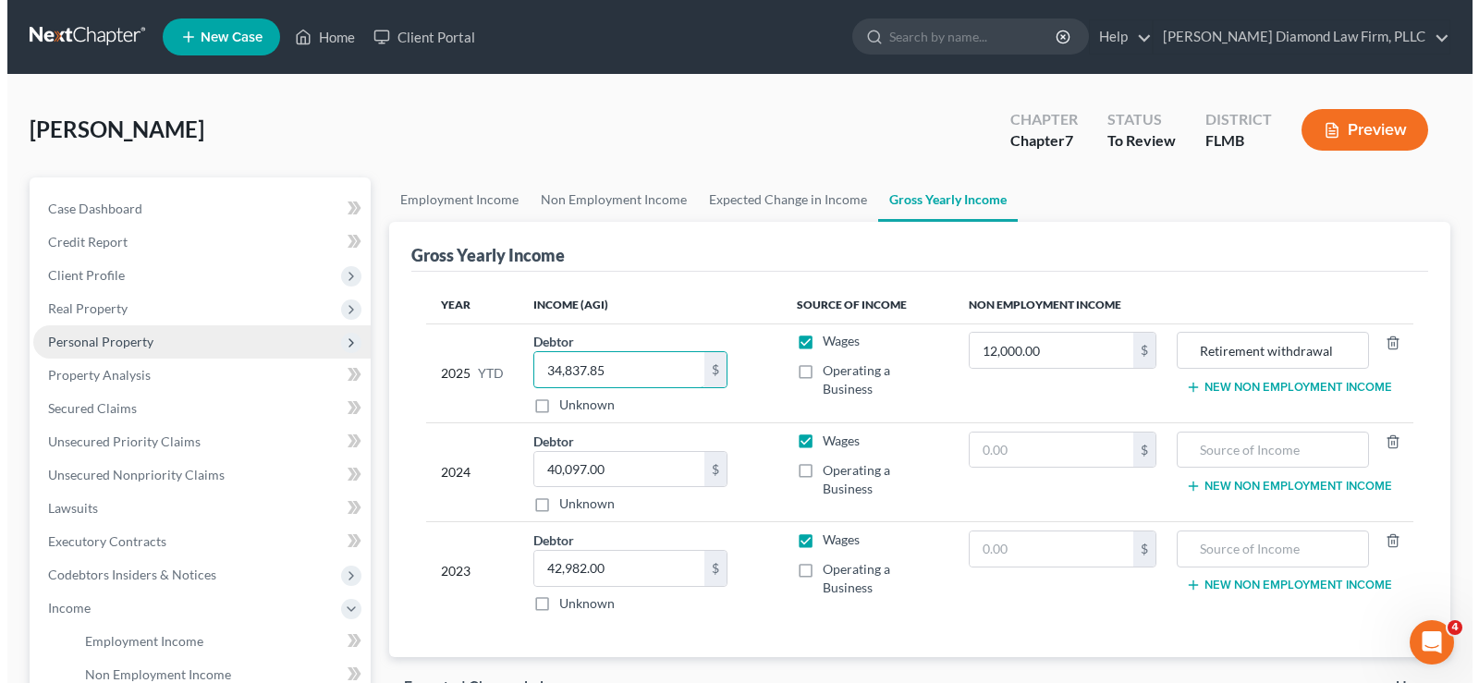
scroll to position [92, 0]
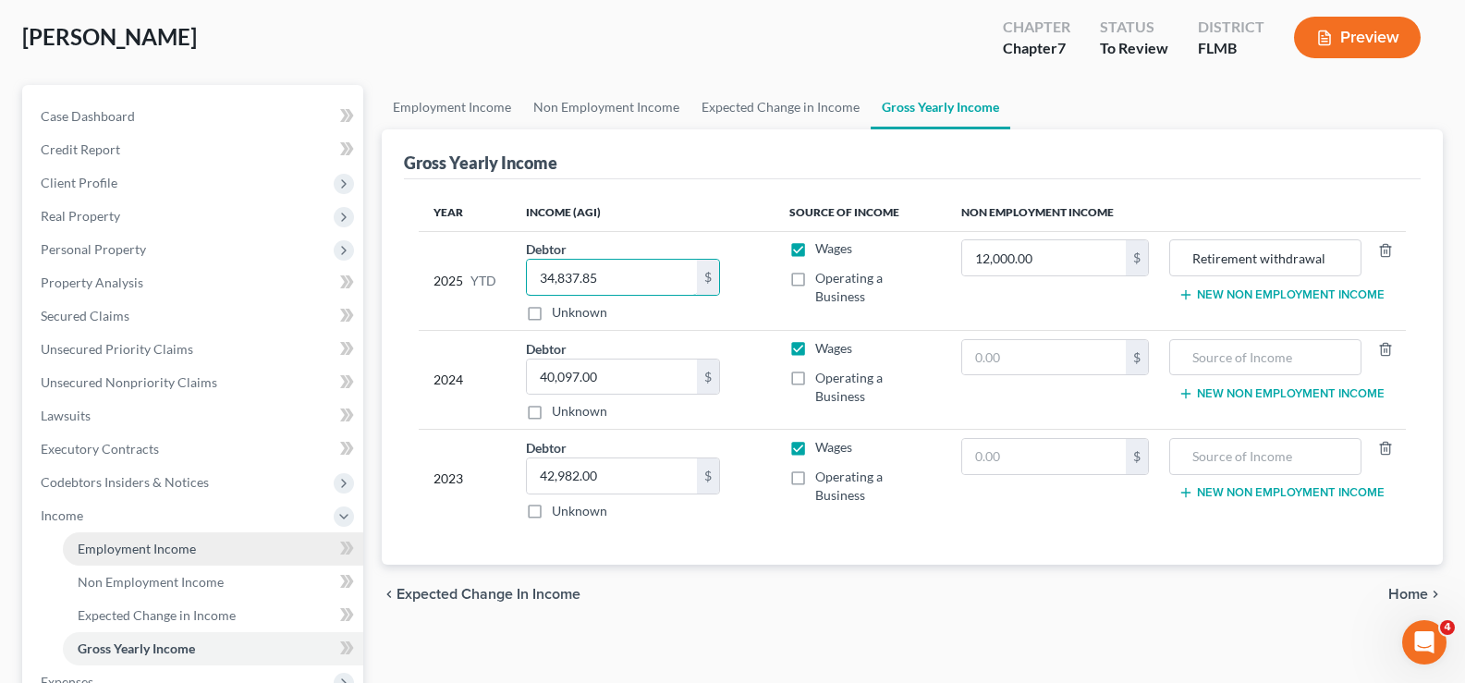
type input "34,837.85"
click at [179, 543] on span "Employment Income" at bounding box center [137, 549] width 118 height 16
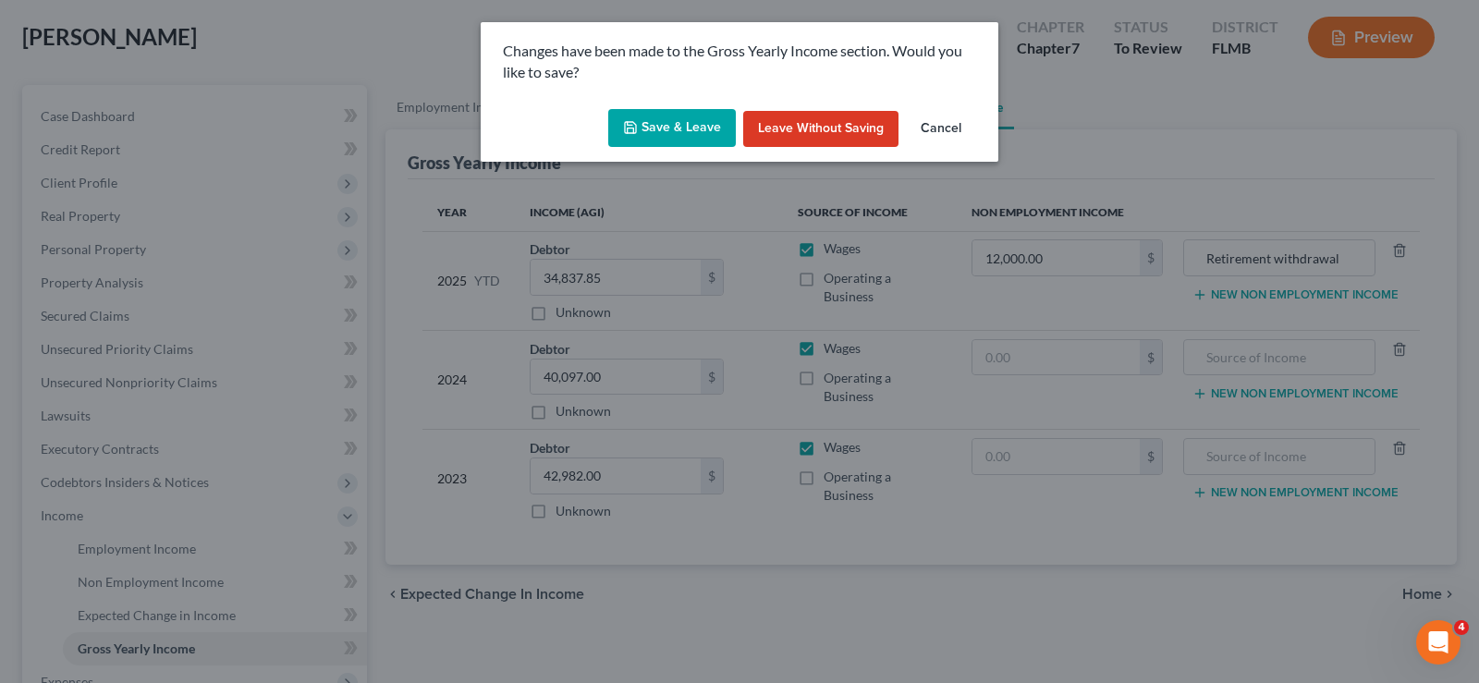
click at [685, 119] on button "Save & Leave" at bounding box center [672, 128] width 128 height 39
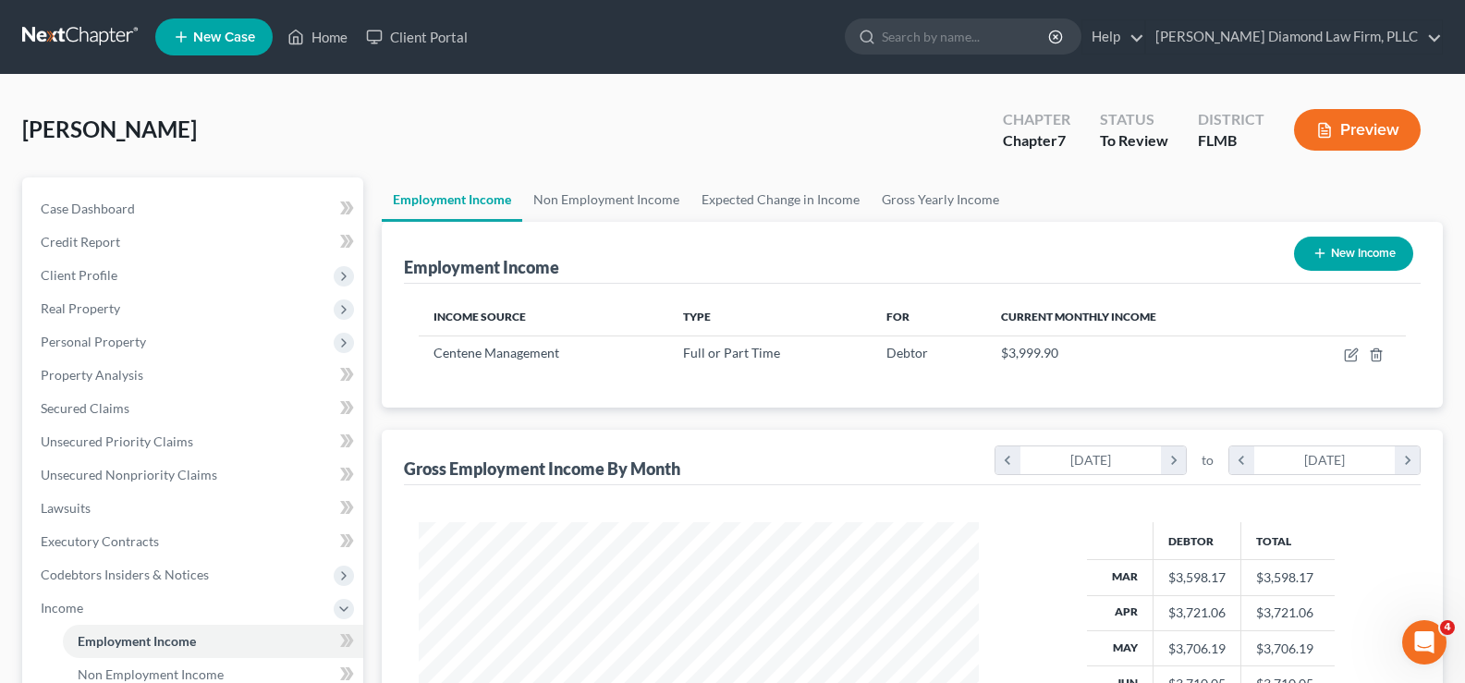
scroll to position [332, 597]
click at [326, 35] on link "Home" at bounding box center [317, 36] width 79 height 33
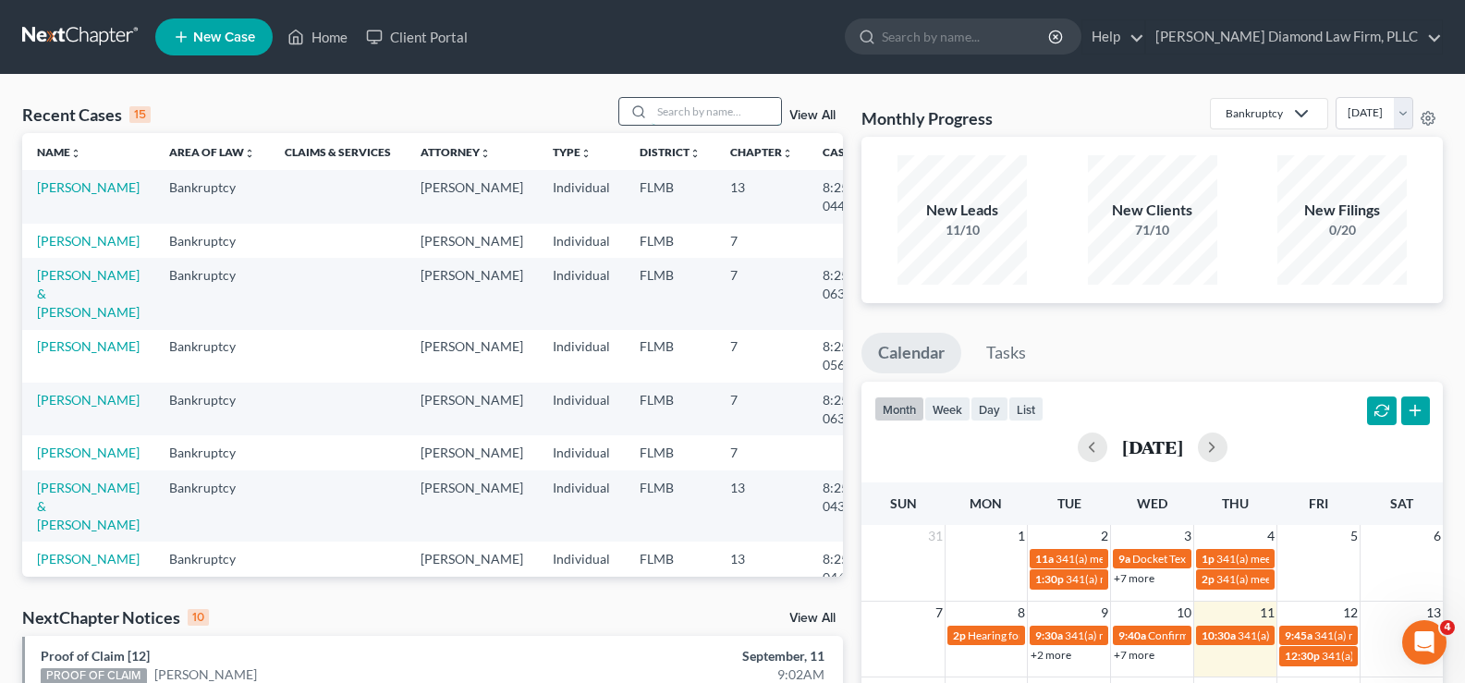
click at [689, 107] on input "search" at bounding box center [715, 111] width 129 height 27
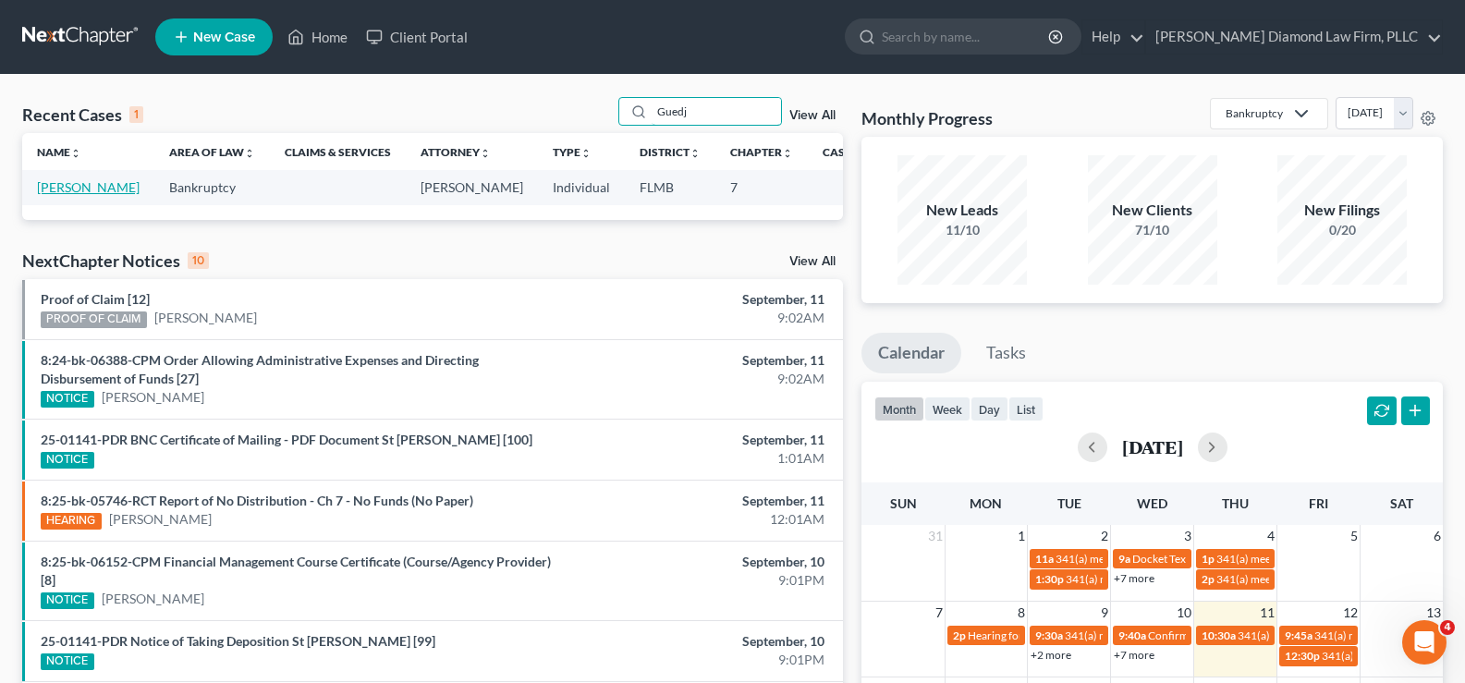
type input "Guedj"
click at [54, 185] on link "[PERSON_NAME]" at bounding box center [88, 187] width 103 height 16
